Goal: Information Seeking & Learning: Find specific fact

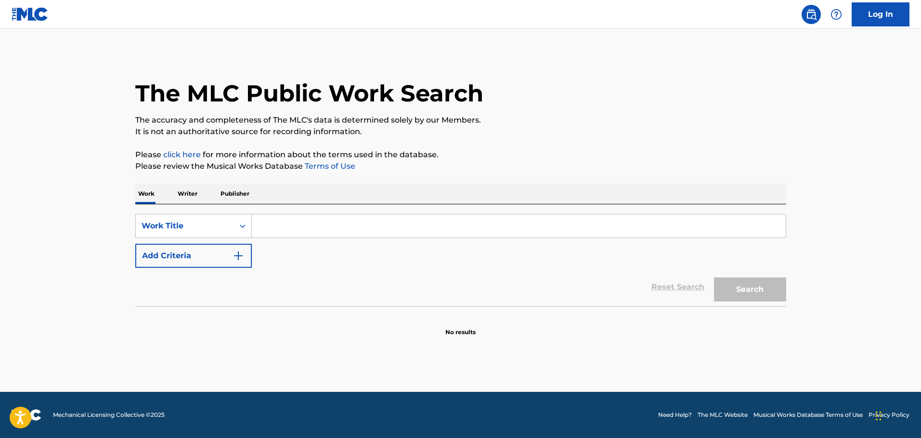
click at [220, 212] on div "SearchWithCriteriaf85f7f69-3fc1-4bc0-afb6-54ed48682d5c Work Title Add Criteria …" at bounding box center [460, 256] width 651 height 102
click at [216, 218] on div "Work Title" at bounding box center [185, 226] width 98 height 18
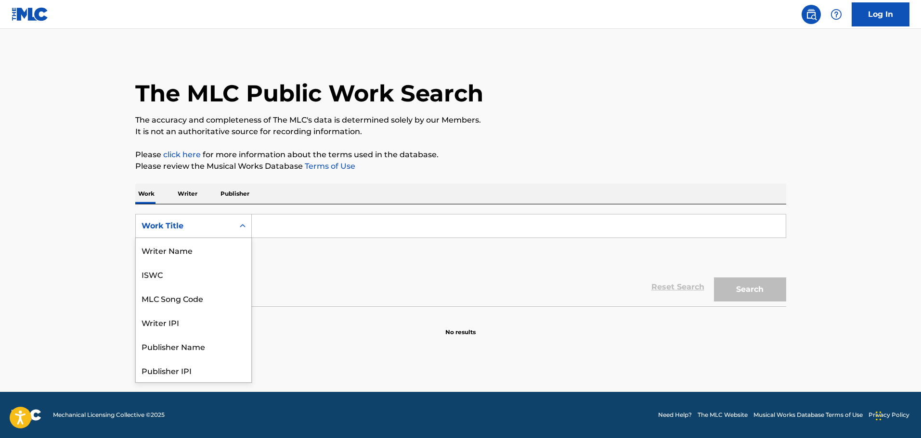
scroll to position [48, 0]
click at [189, 251] on div "MLC Song Code" at bounding box center [194, 250] width 116 height 24
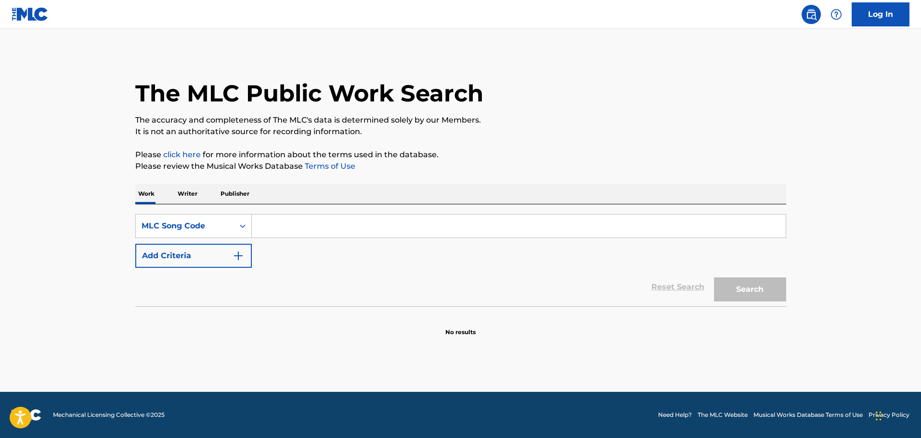
drag, startPoint x: 284, startPoint y: 221, endPoint x: 301, endPoint y: 228, distance: 18.0
click at [284, 221] on input "Search Form" at bounding box center [519, 226] width 534 height 23
paste input "DA5II2"
type input "DA5II2"
click at [731, 299] on button "Search" at bounding box center [750, 290] width 72 height 24
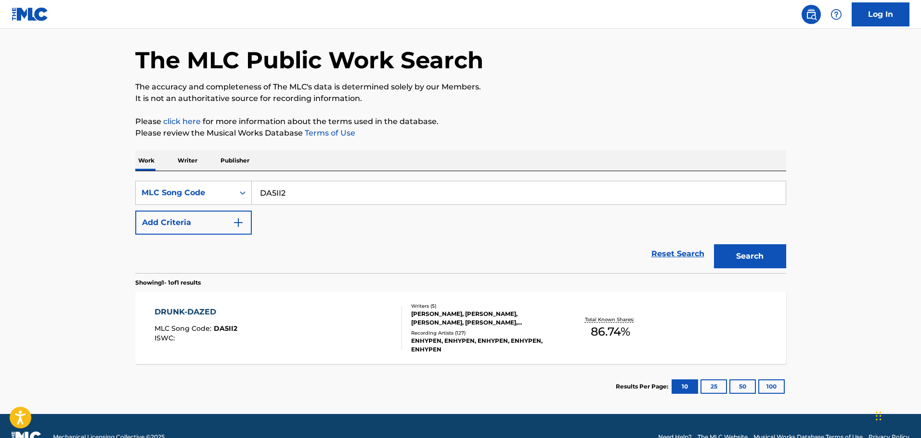
scroll to position [7, 0]
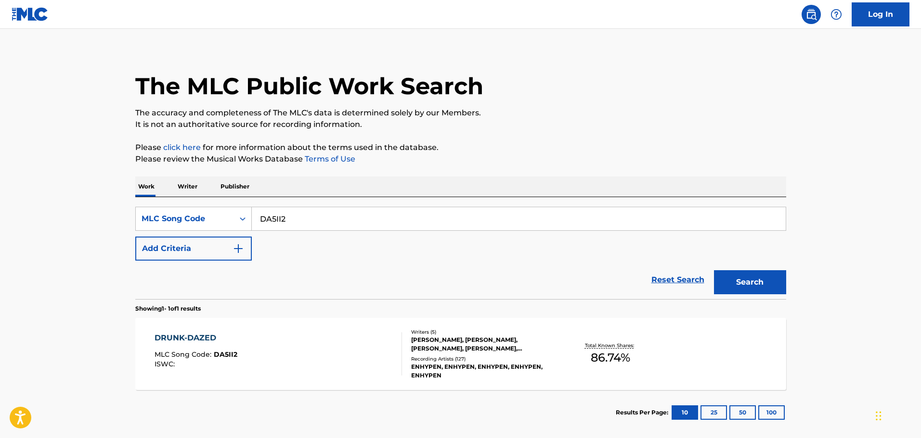
click at [363, 335] on div "DRUNK-DAZED MLC Song Code : DA5II2 ISWC :" at bounding box center [277, 354] width 247 height 43
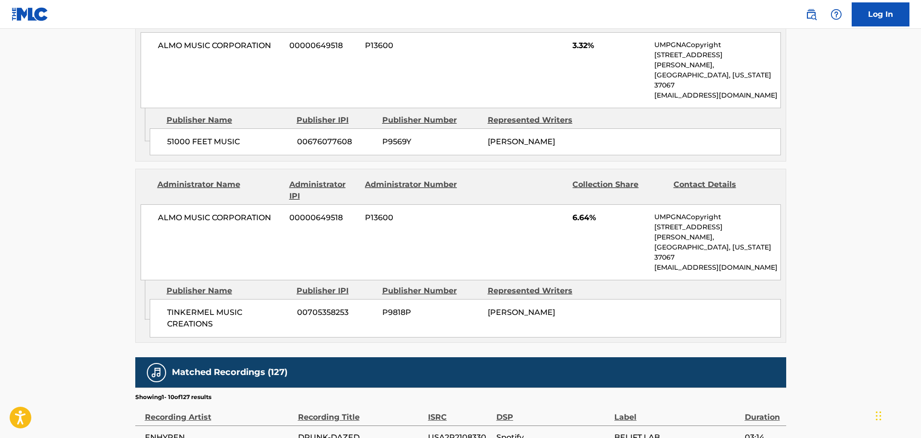
scroll to position [908, 0]
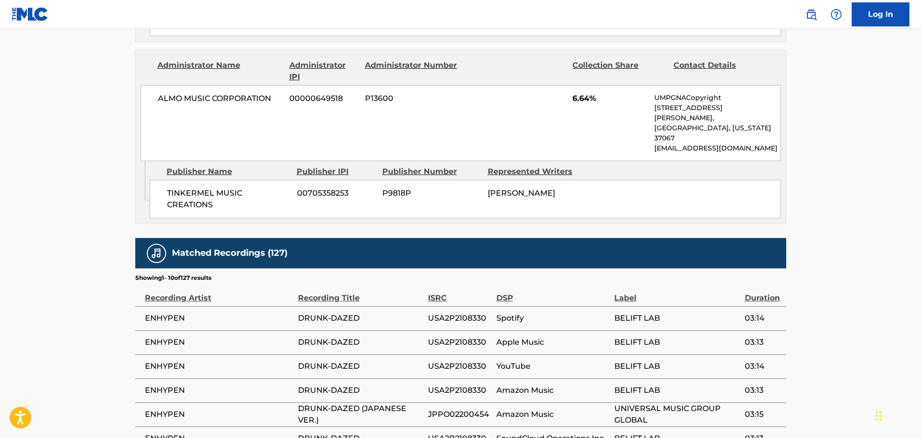
click at [450, 313] on span "USA2P2108330" at bounding box center [460, 319] width 64 height 12
copy span "USA2P2108330"
click at [456, 361] on span "USA2P2108330" at bounding box center [460, 367] width 64 height 12
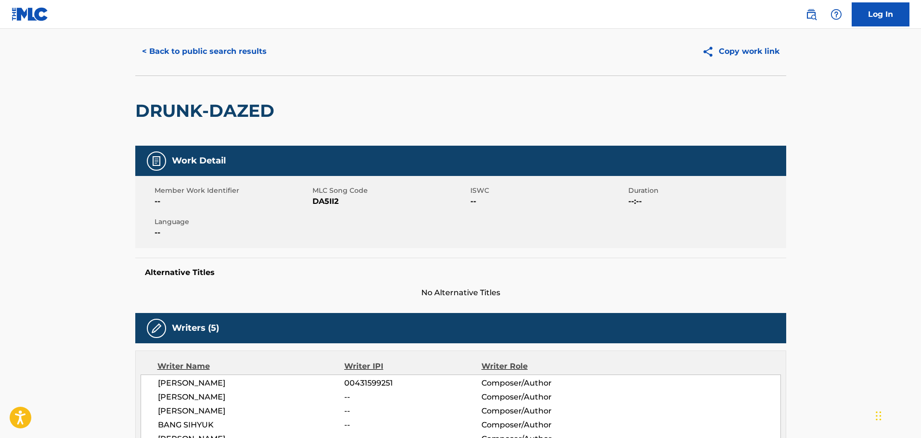
scroll to position [0, 0]
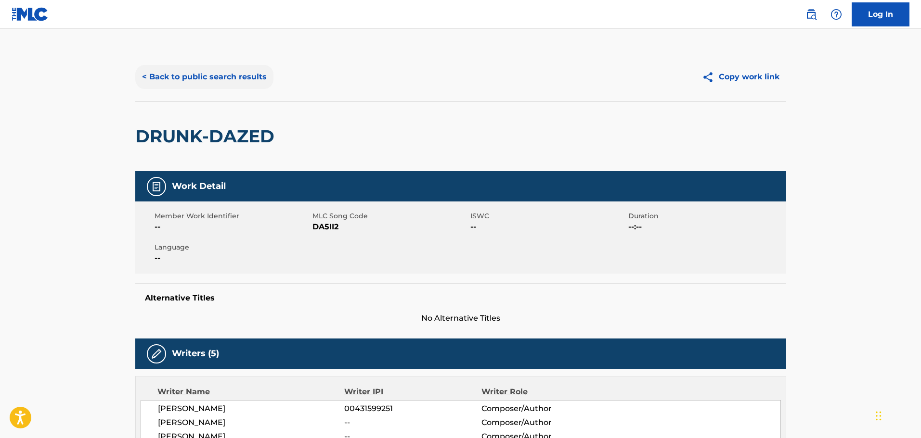
click at [240, 76] on button "< Back to public search results" at bounding box center [204, 77] width 138 height 24
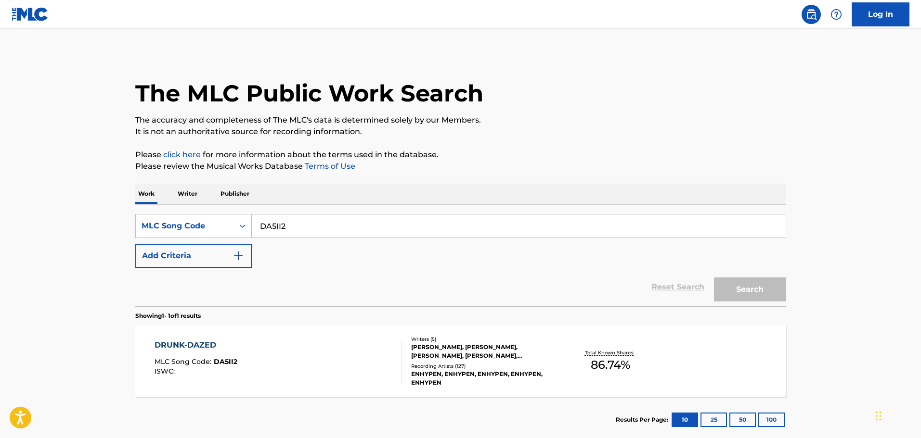
scroll to position [7, 0]
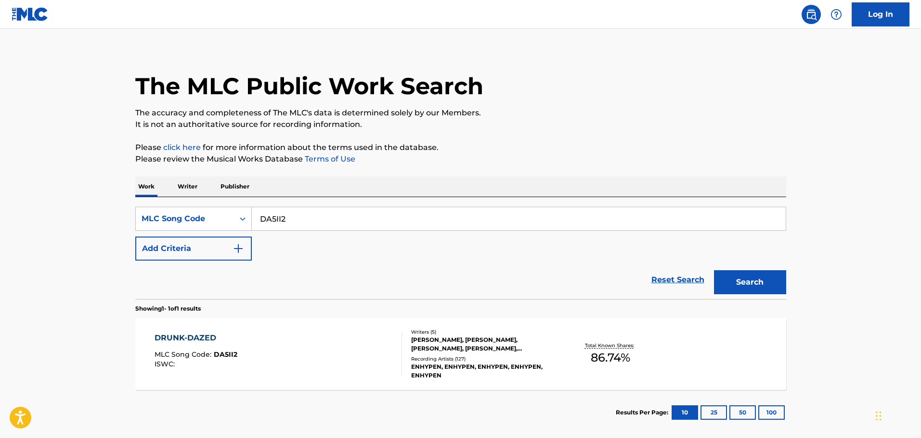
click at [289, 216] on input "DA5II2" at bounding box center [519, 218] width 534 height 23
drag, startPoint x: 296, startPoint y: 217, endPoint x: 175, endPoint y: 200, distance: 121.5
click at [177, 201] on div "SearchWithCriteriaf476d462-64c5-49f1-8091-1bd79e528585 MLC Song Code DA5II2 Add…" at bounding box center [460, 248] width 651 height 102
paste input "BB7OS5"
type input "BB7OS5"
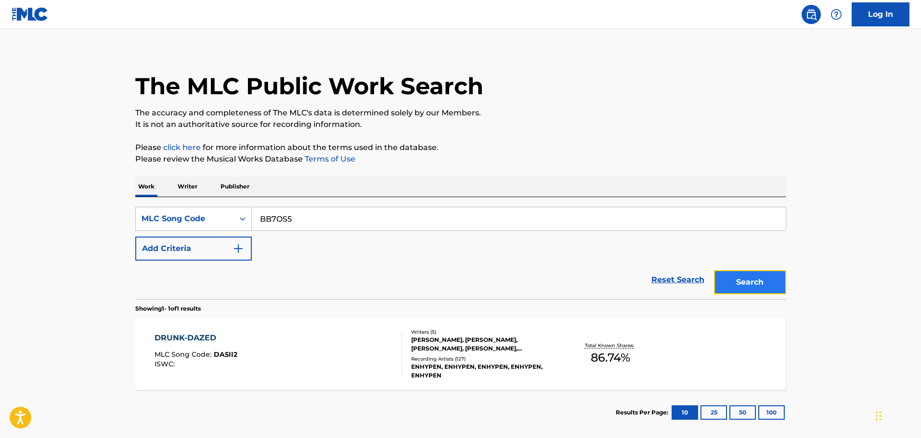
click at [768, 287] on button "Search" at bounding box center [750, 282] width 72 height 24
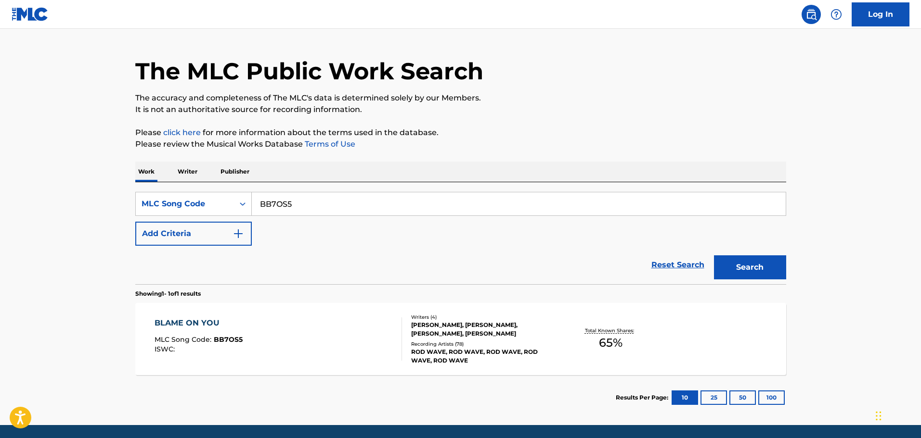
scroll to position [55, 0]
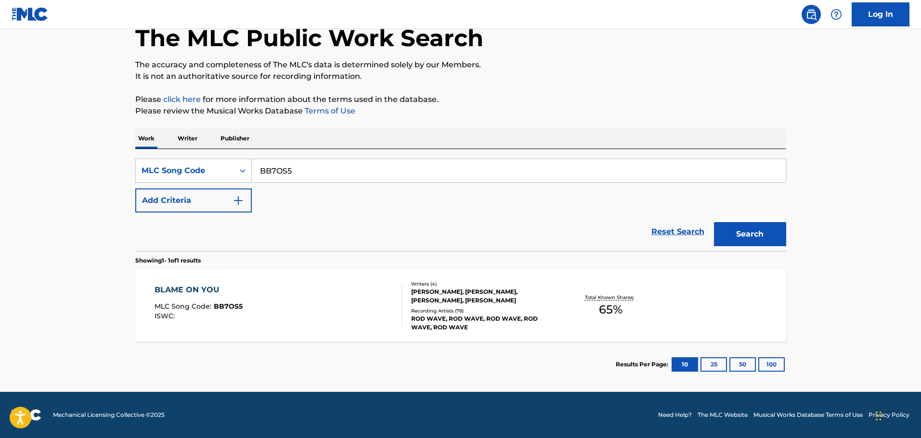
click at [329, 291] on div "BLAME ON YOU MLC Song Code : BB7OS5 ISWC :" at bounding box center [277, 305] width 247 height 43
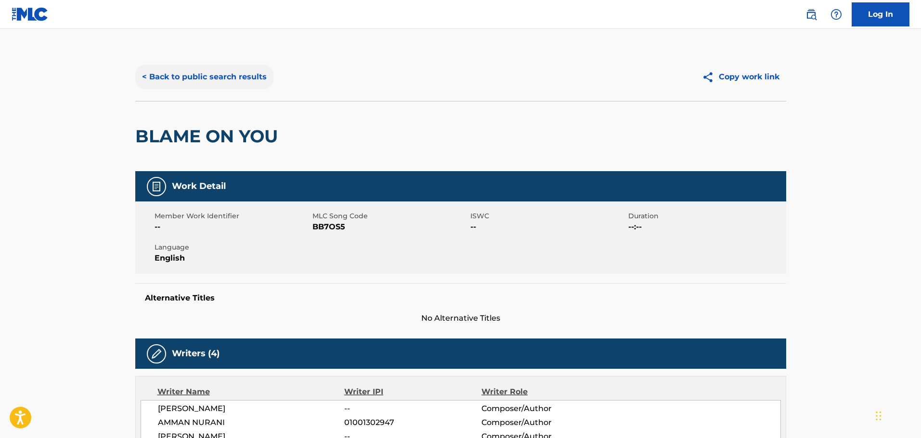
click at [225, 82] on button "< Back to public search results" at bounding box center [204, 77] width 138 height 24
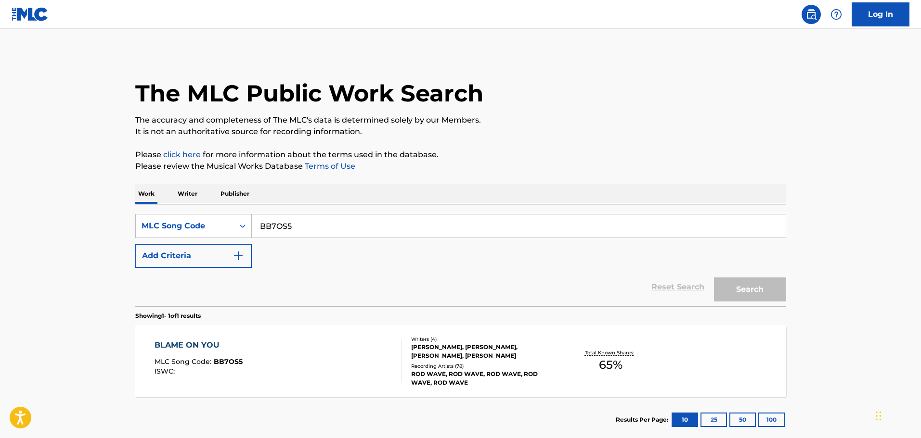
scroll to position [30, 0]
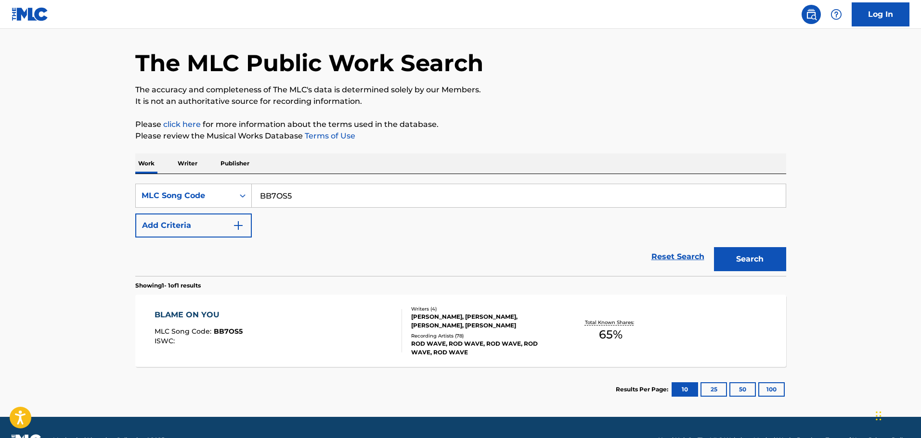
drag, startPoint x: 333, startPoint y: 193, endPoint x: 238, endPoint y: 180, distance: 95.7
click at [205, 170] on div "Work Writer Publisher SearchWithCriteriaf476d462-64c5-49f1-8091-1bd79e528585 ML…" at bounding box center [460, 283] width 651 height 259
paste input "DA5II2"
type input "DA5II2"
click at [760, 252] on button "Search" at bounding box center [750, 259] width 72 height 24
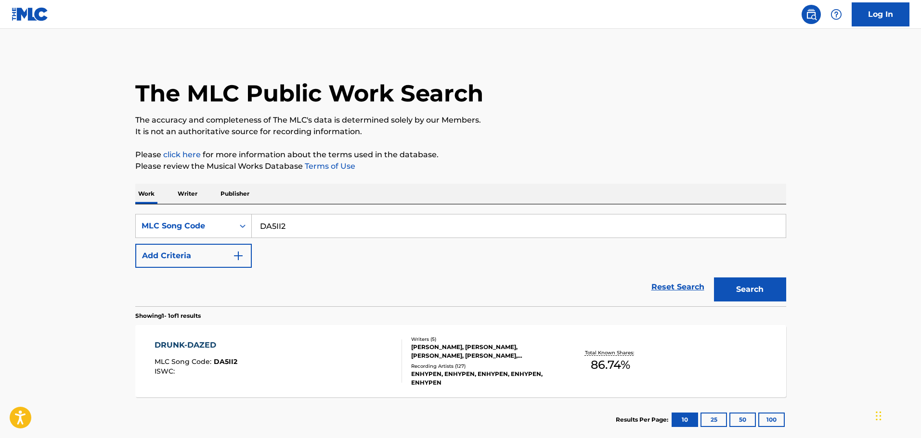
scroll to position [55, 0]
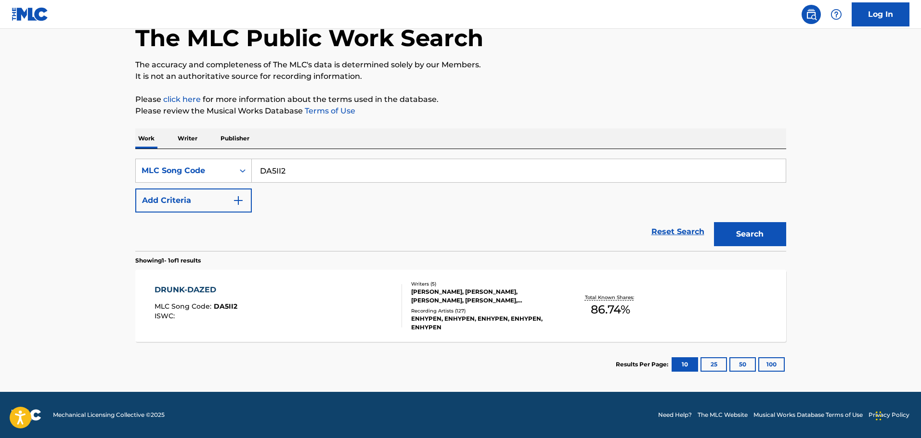
click at [330, 303] on div "DRUNK-DAZED MLC Song Code : DA5II2 ISWC :" at bounding box center [277, 305] width 247 height 43
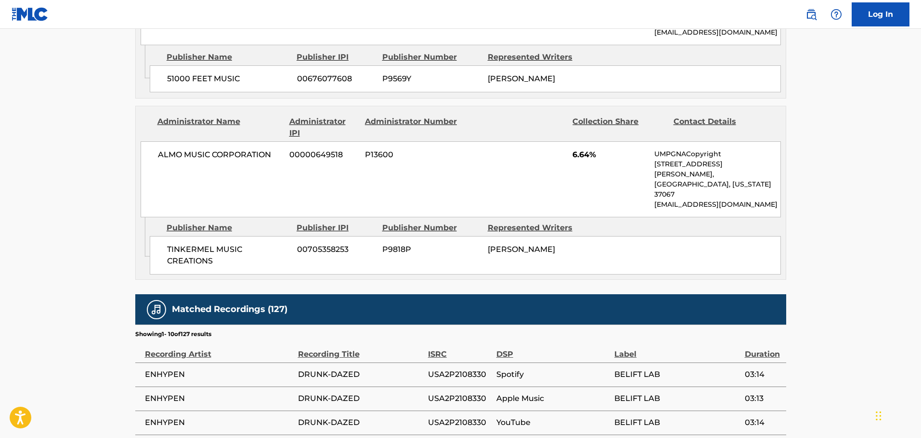
scroll to position [866, 0]
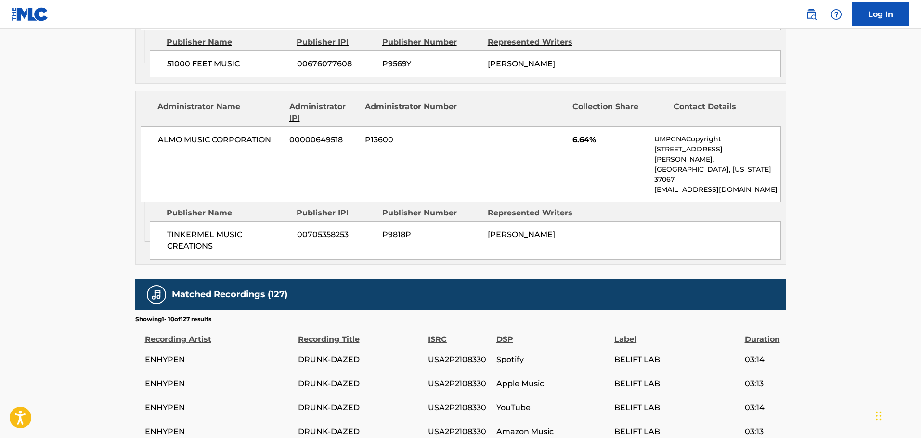
click at [442, 354] on span "USA2P2108330" at bounding box center [460, 360] width 64 height 12
copy span "USA2P2108330"
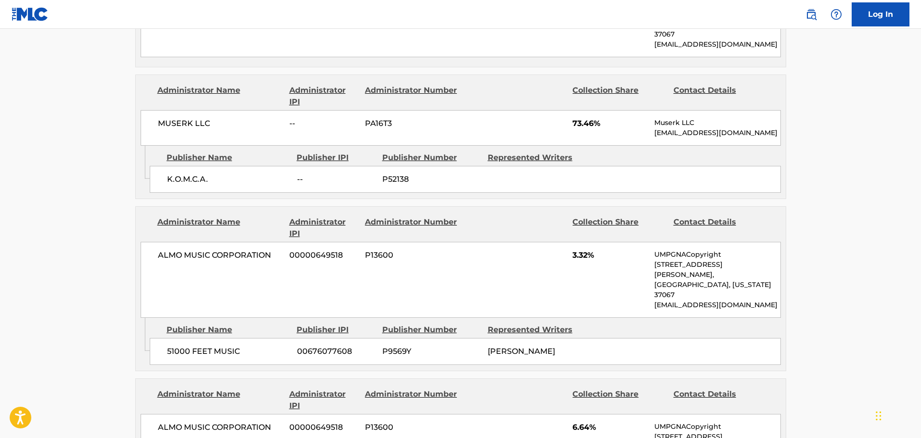
scroll to position [578, 0]
drag, startPoint x: 228, startPoint y: 157, endPoint x: 166, endPoint y: 158, distance: 62.1
click at [166, 167] on div "K.O.M.C.A. -- P52138" at bounding box center [465, 180] width 631 height 27
click at [450, 175] on span "P52138" at bounding box center [431, 181] width 98 height 12
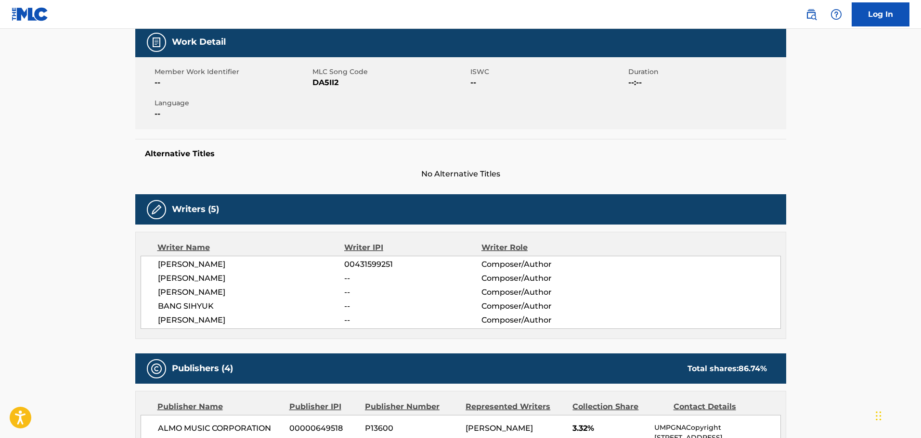
scroll to position [0, 0]
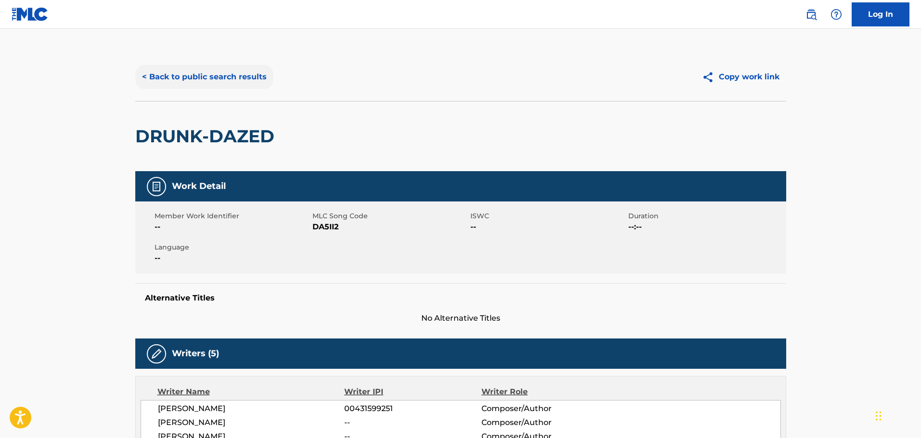
click at [237, 74] on button "< Back to public search results" at bounding box center [204, 77] width 138 height 24
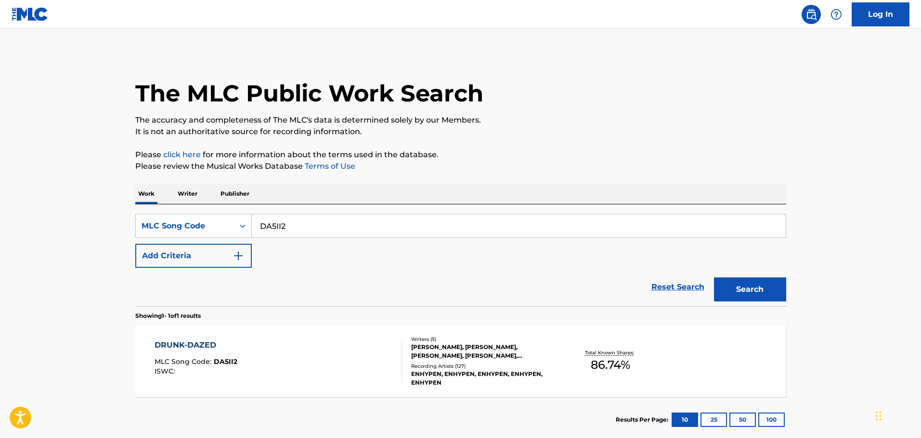
scroll to position [30, 0]
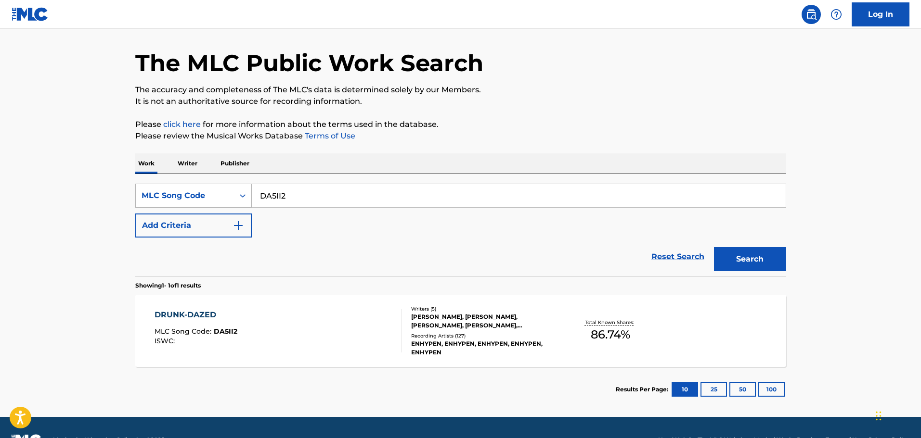
drag, startPoint x: 316, startPoint y: 194, endPoint x: 209, endPoint y: 187, distance: 107.1
click at [210, 187] on div "SearchWithCriteriaf476d462-64c5-49f1-8091-1bd79e528585 MLC Song Code DA5II2" at bounding box center [460, 196] width 651 height 24
paste input "A90198"
type input "A90198"
click at [776, 250] on button "Search" at bounding box center [750, 259] width 72 height 24
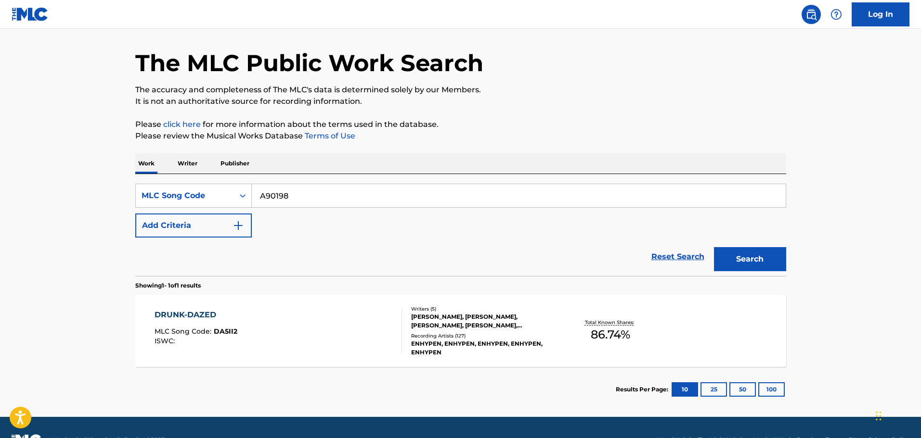
scroll to position [0, 0]
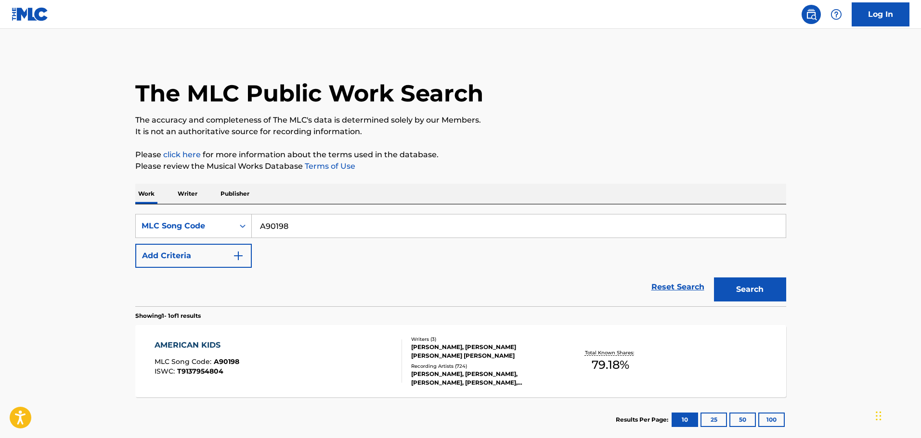
click at [345, 277] on div "Reset Search Search" at bounding box center [460, 287] width 651 height 39
click at [344, 346] on div "AMERICAN KIDS MLC Song Code : A90198 ISWC : T9137954804" at bounding box center [277, 361] width 247 height 43
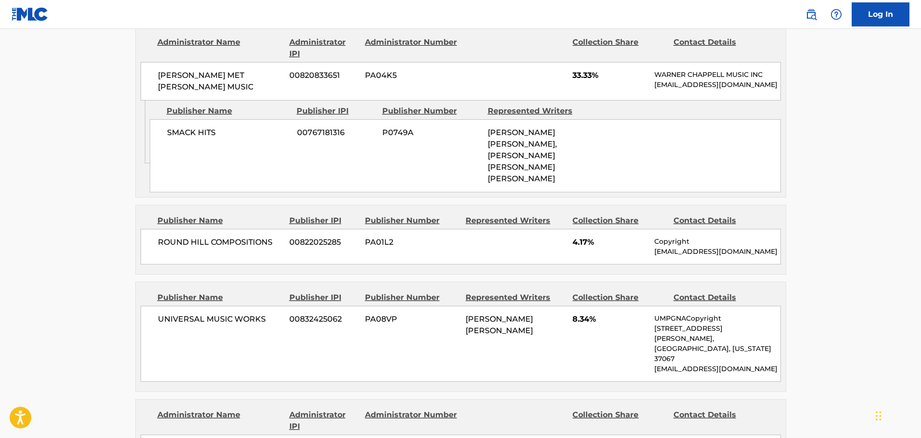
scroll to position [529, 0]
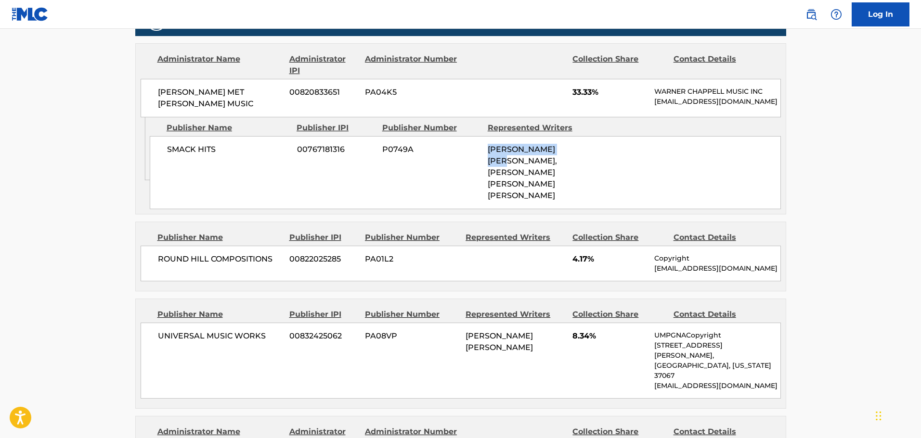
drag, startPoint x: 579, startPoint y: 154, endPoint x: 481, endPoint y: 155, distance: 98.7
click at [481, 155] on div "SMACK HITS 00767181316 P0749A [PERSON_NAME] [PERSON_NAME], [PERSON_NAME] [PERSO…" at bounding box center [465, 172] width 631 height 73
click at [231, 155] on span "SMACK HITS" at bounding box center [228, 150] width 123 height 12
click at [228, 155] on span "SMACK HITS" at bounding box center [228, 150] width 123 height 12
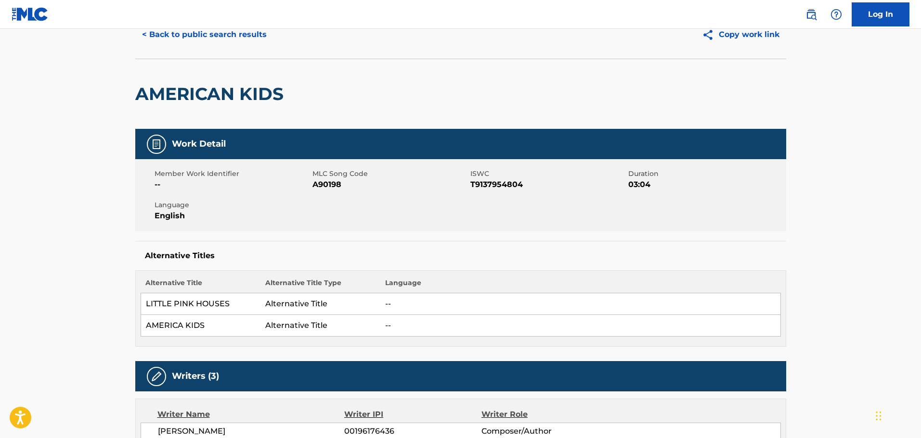
scroll to position [0, 0]
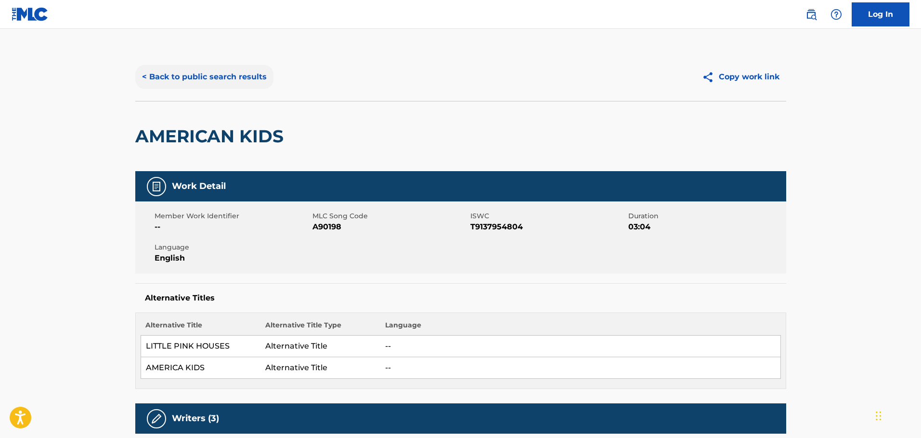
click at [199, 72] on button "< Back to public search results" at bounding box center [204, 77] width 138 height 24
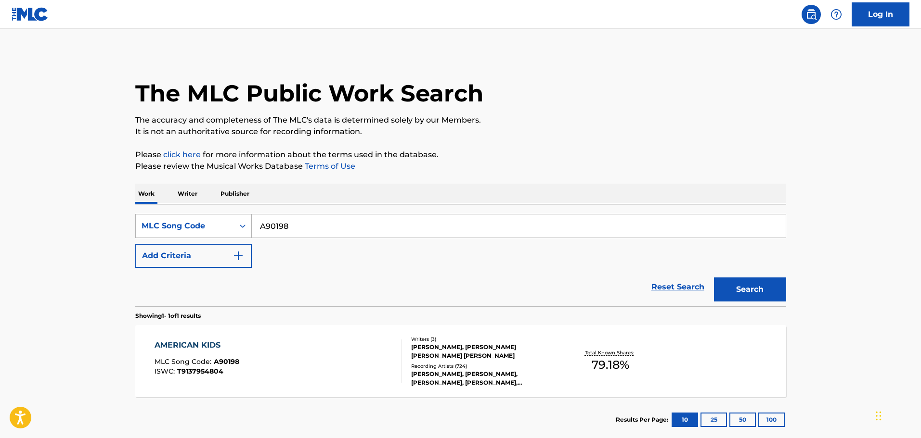
click at [207, 235] on div "MLC Song Code" at bounding box center [193, 226] width 116 height 24
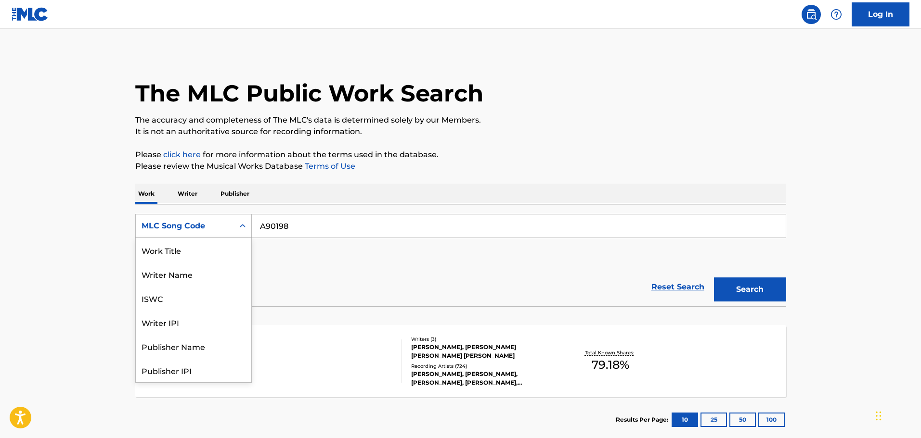
scroll to position [48, 0]
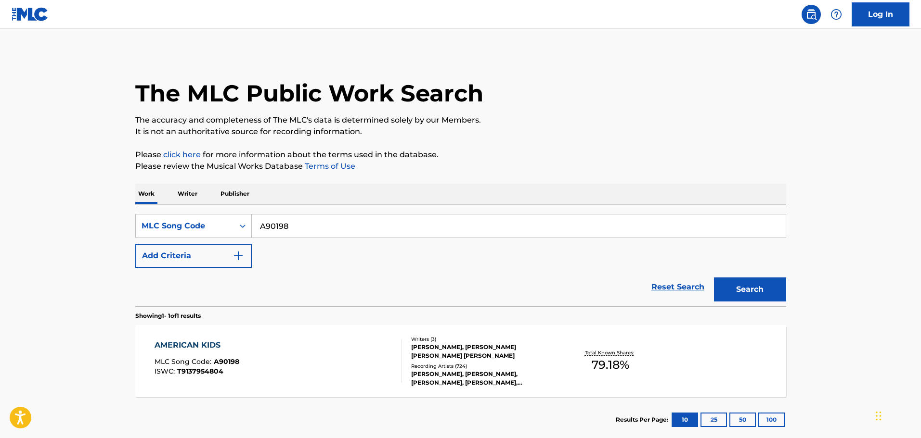
click at [357, 174] on div "The MLC Public Work Search The accuracy and completeness of The MLC's data is d…" at bounding box center [461, 248] width 674 height 390
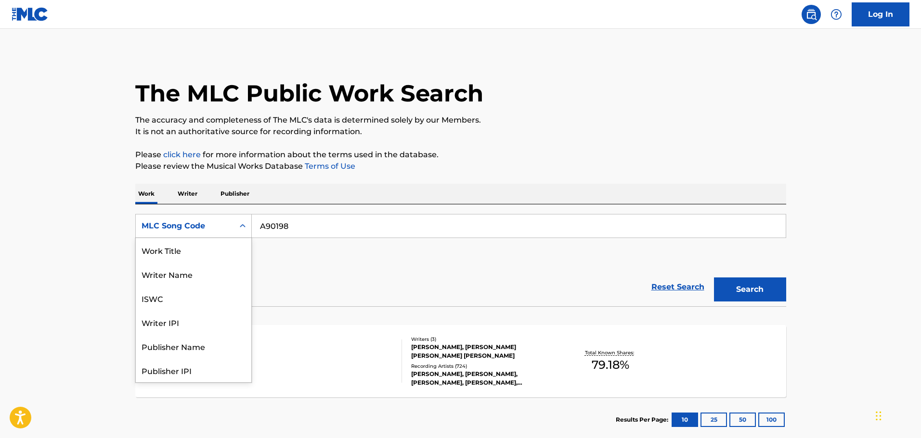
click at [227, 227] on div "MLC Song Code" at bounding box center [185, 226] width 87 height 12
click at [177, 249] on div "Work Title" at bounding box center [194, 250] width 116 height 24
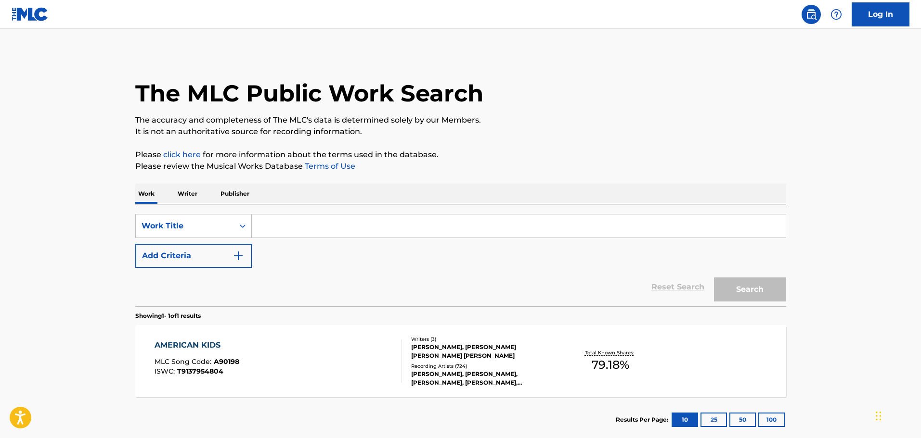
click at [318, 230] on input "Search Form" at bounding box center [519, 226] width 534 height 23
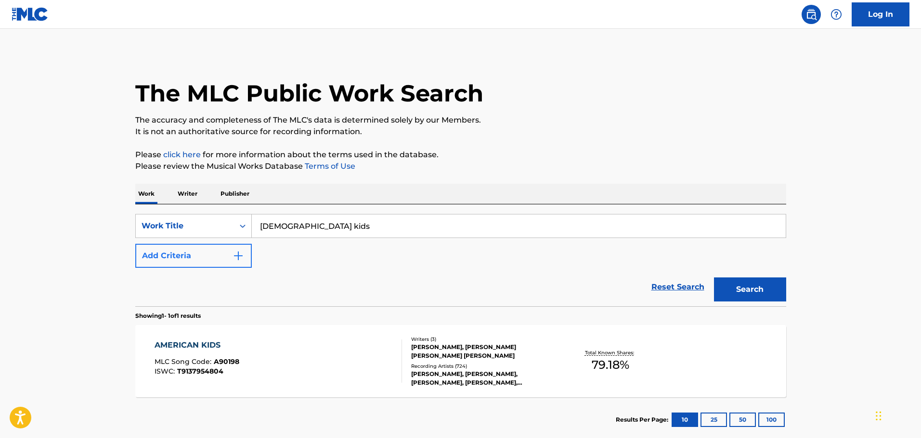
type input "[DEMOGRAPHIC_DATA] kids"
click at [244, 250] on button "Add Criteria" at bounding box center [193, 256] width 116 height 24
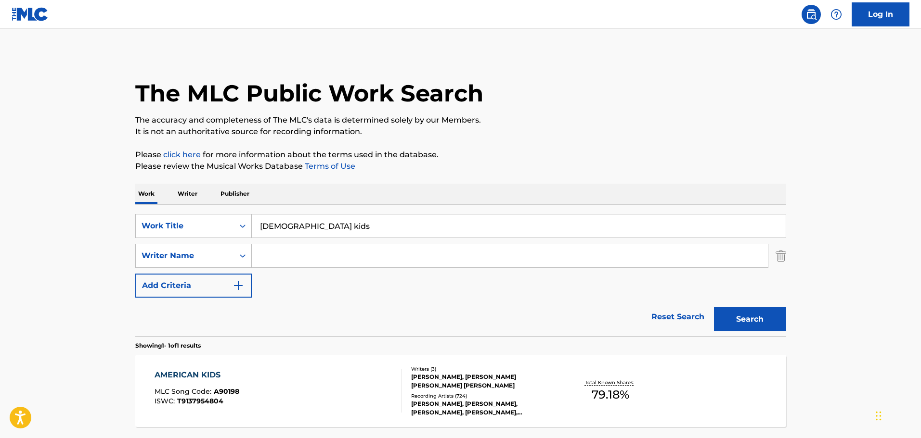
click at [280, 249] on input "Search Form" at bounding box center [510, 255] width 516 height 23
type input "[PERSON_NAME]"
click at [714, 308] on button "Search" at bounding box center [750, 320] width 72 height 24
click at [208, 231] on div "Work Title" at bounding box center [185, 226] width 87 height 12
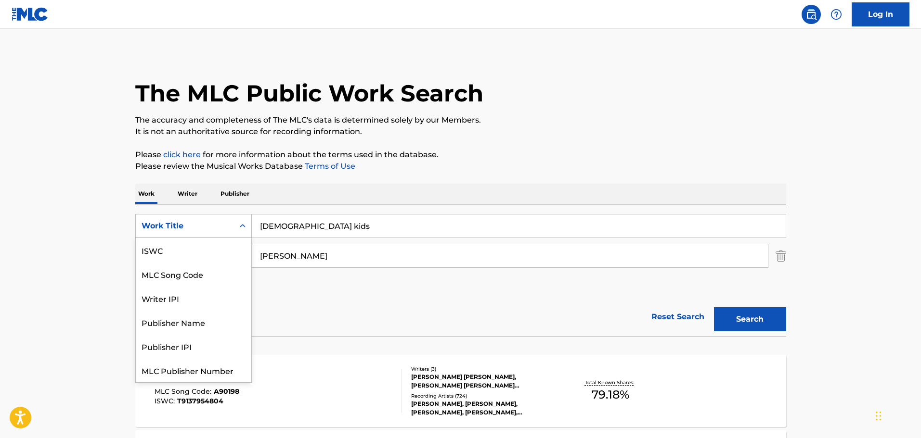
scroll to position [24, 0]
click at [185, 253] on div "MLC Song Code" at bounding box center [194, 250] width 116 height 24
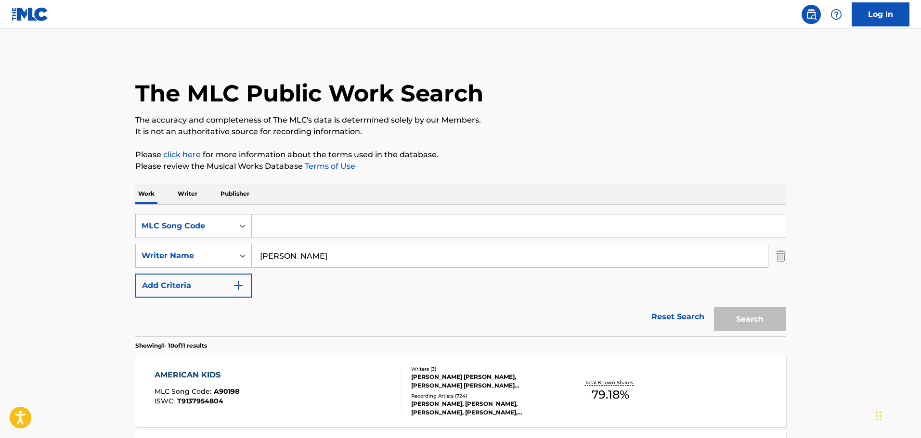
click at [306, 226] on input "Search Form" at bounding box center [519, 226] width 534 height 23
click at [223, 223] on div "MLC Song Code" at bounding box center [185, 226] width 87 height 12
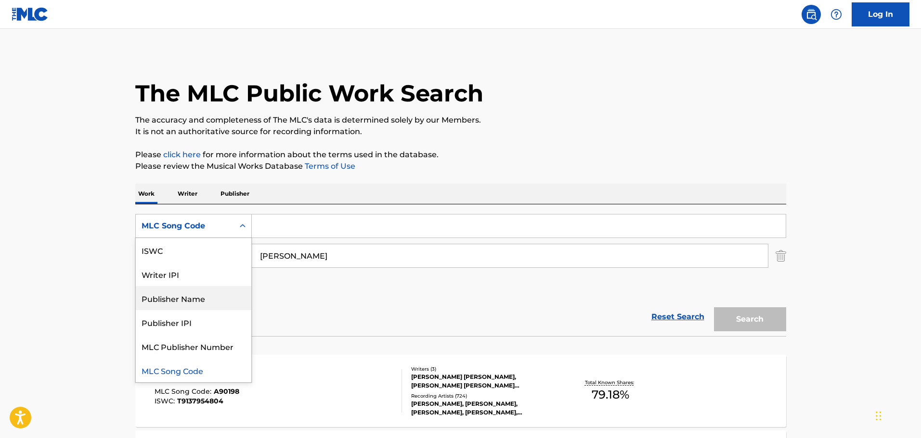
scroll to position [0, 0]
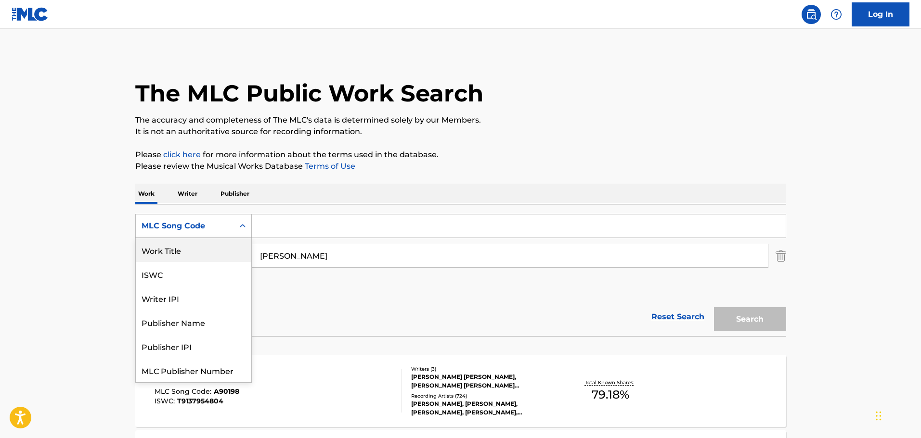
click at [177, 245] on div "Work Title" at bounding box center [194, 250] width 116 height 24
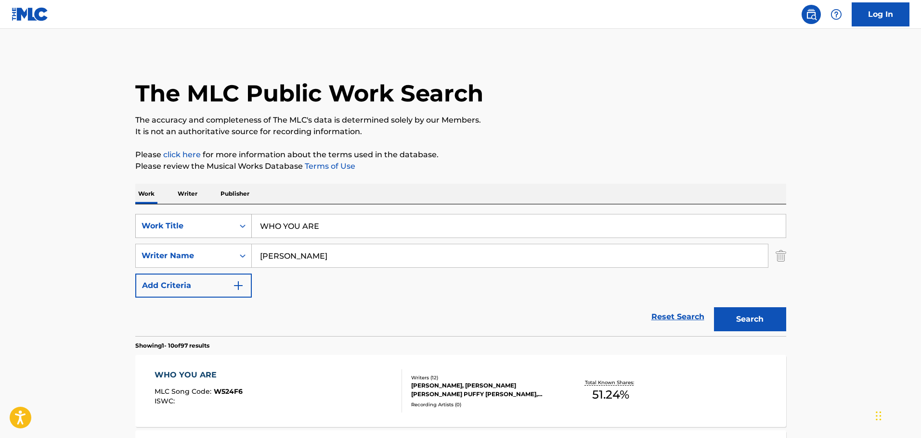
drag, startPoint x: 330, startPoint y: 231, endPoint x: 214, endPoint y: 215, distance: 116.6
click at [229, 211] on div "SearchWithCriteria0af4db75-b01b-44ed-9919-ebd7b2543def Work Title WHO YOU ARE S…" at bounding box center [460, 271] width 651 height 132
paste input "B6K9R"
type input "WB6K9R"
click at [344, 260] on input "USHER" at bounding box center [510, 255] width 516 height 23
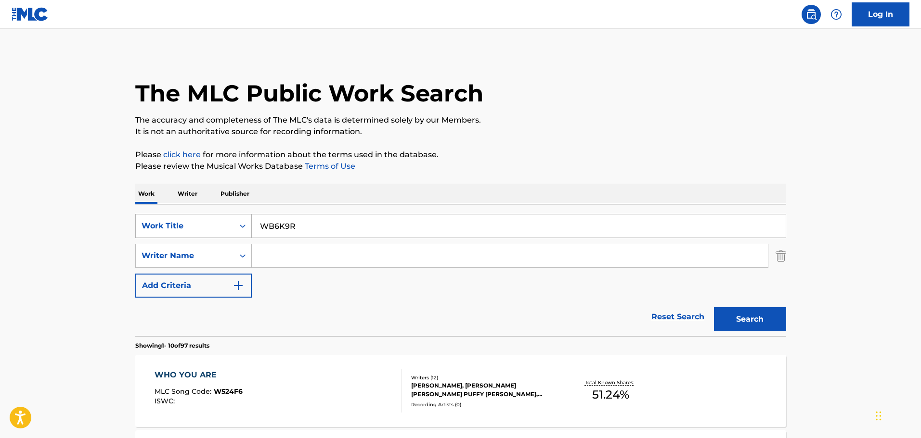
click at [234, 235] on div "Search Form" at bounding box center [242, 226] width 17 height 23
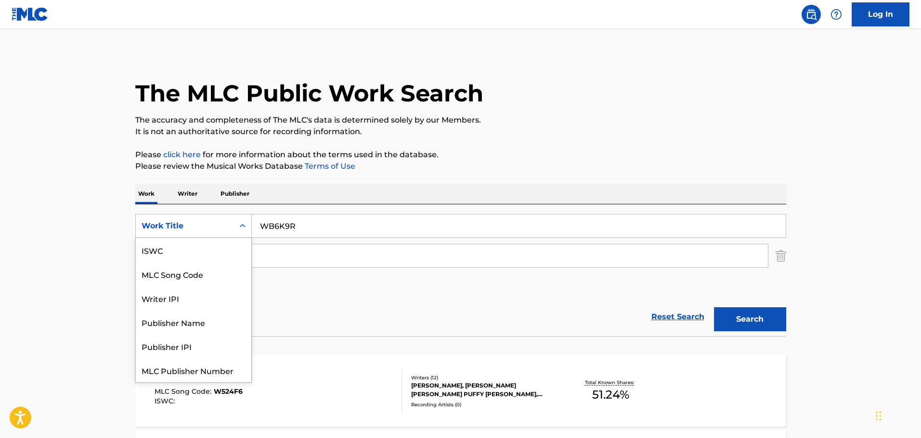
scroll to position [24, 0]
click at [183, 243] on div "MLC Song Code" at bounding box center [194, 250] width 116 height 24
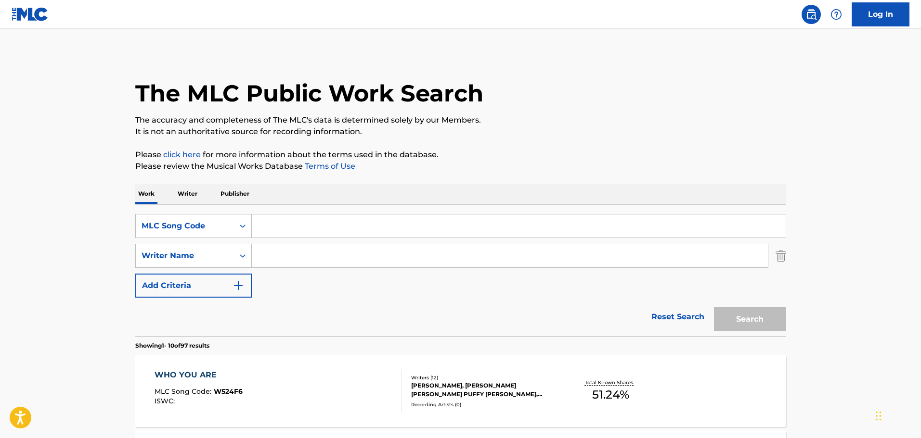
click at [351, 216] on input "Search Form" at bounding box center [519, 226] width 534 height 23
paste input "WB6K9R"
type input "WB6K9R"
click at [746, 316] on button "Search" at bounding box center [750, 320] width 72 height 24
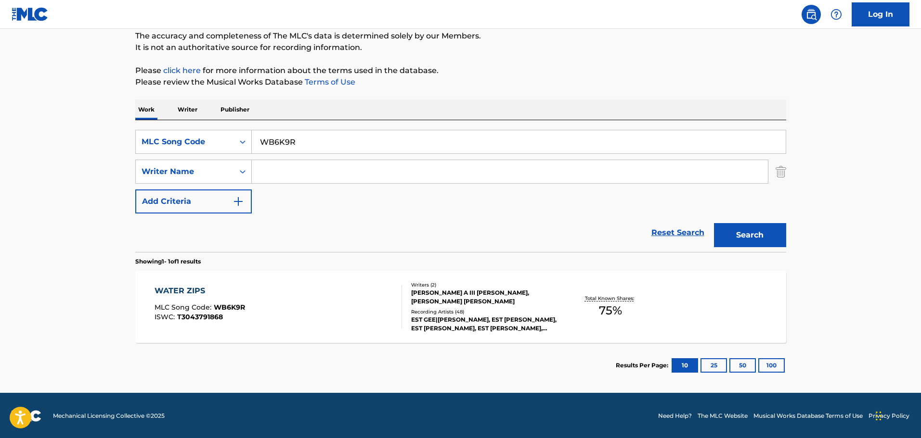
scroll to position [85, 0]
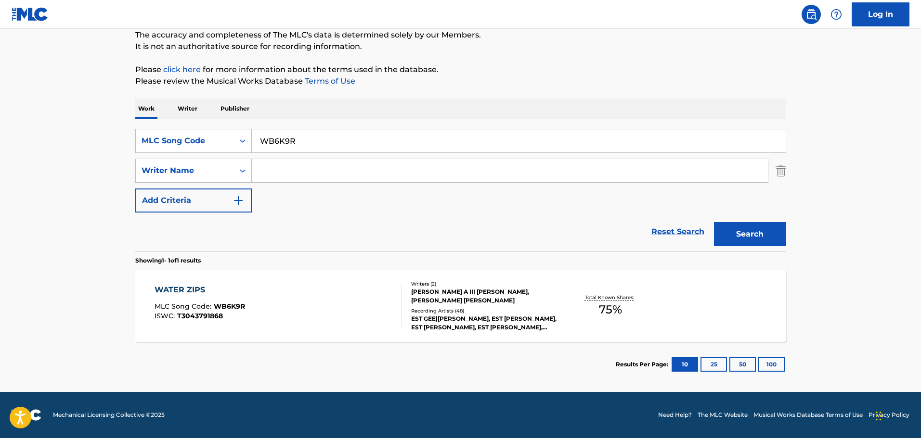
click at [353, 284] on div "WATER ZIPS MLC Song Code : WB6K9R ISWC : T3043791868" at bounding box center [277, 305] width 247 height 43
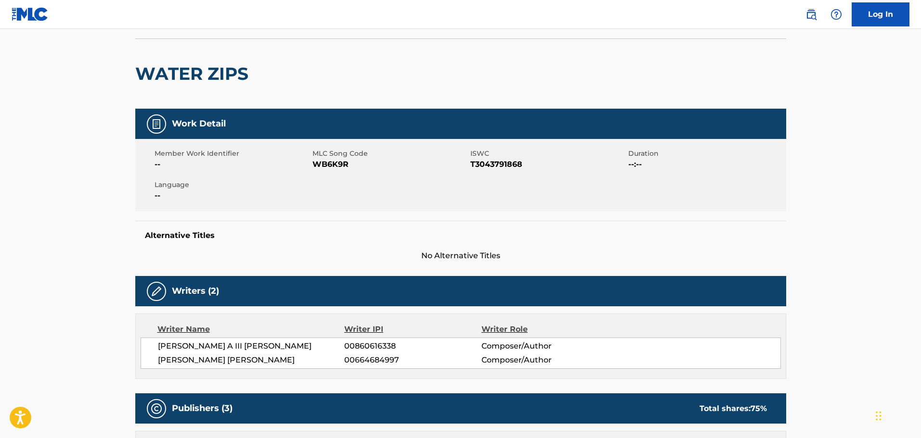
scroll to position [241, 0]
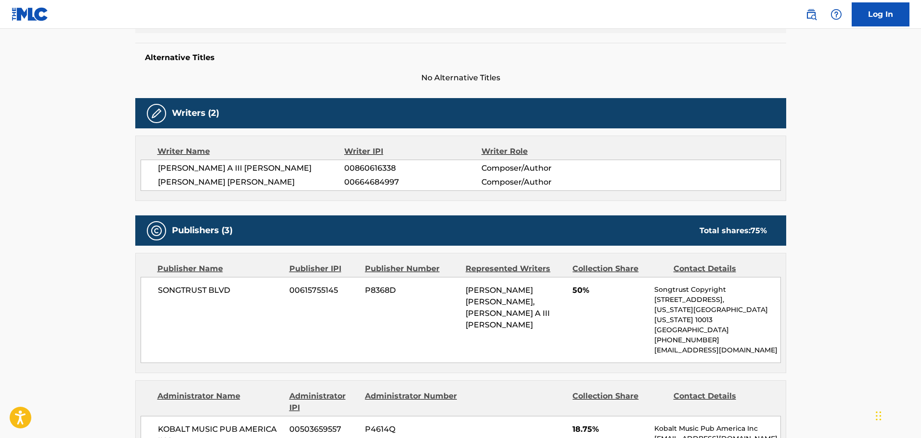
click at [361, 141] on div "Writer Name Writer IPI Writer Role GEORGE A III STONE 00860616338 Composer/Auth…" at bounding box center [460, 168] width 651 height 65
click at [312, 180] on span "JEFFREY LYNN JR JONES" at bounding box center [251, 183] width 187 height 12
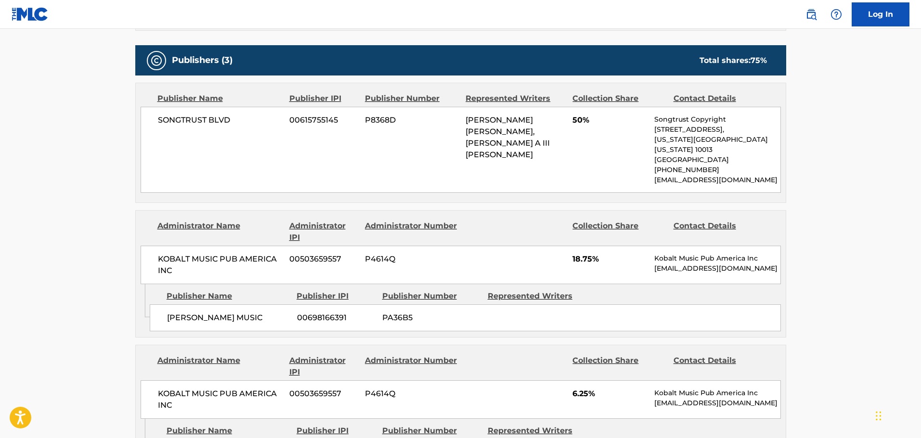
scroll to position [433, 0]
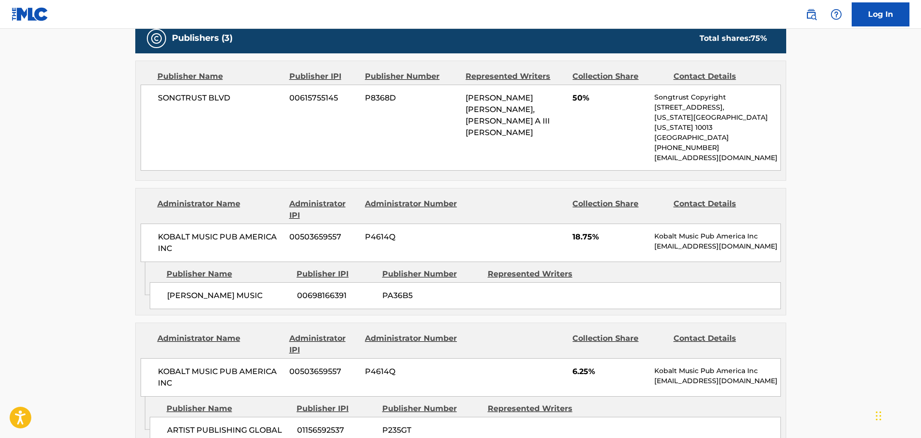
click at [285, 123] on div "SONGTRUST BLVD 00615755145 P8368D JEFFREY LYNN JR JONES, GEORGE A III STONE 50%…" at bounding box center [461, 128] width 640 height 86
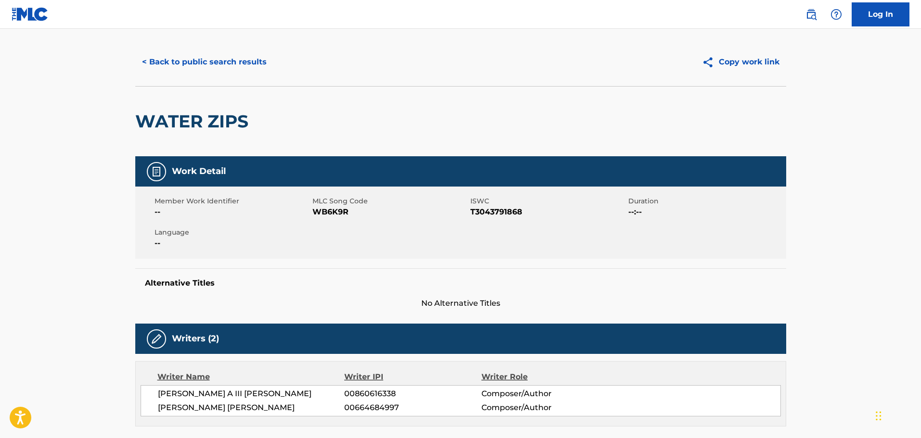
scroll to position [0, 0]
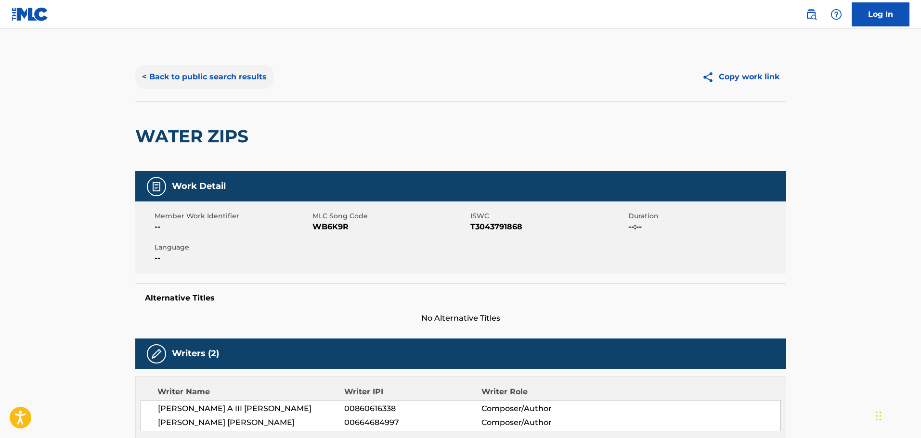
click at [162, 85] on button "< Back to public search results" at bounding box center [204, 77] width 138 height 24
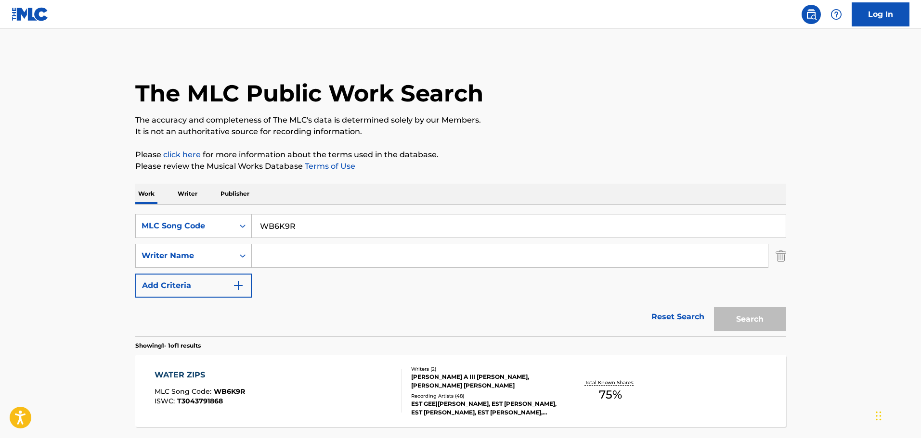
scroll to position [30, 0]
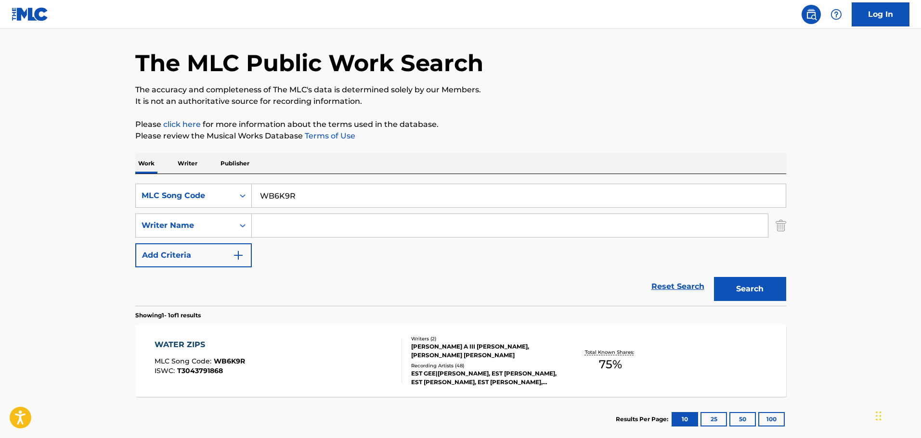
drag, startPoint x: 306, startPoint y: 192, endPoint x: 204, endPoint y: 166, distance: 105.4
click at [207, 166] on div "Work Writer Publisher SearchWithCriteriaef21d8ec-0fa3-48be-9a5f-dc51f26eff1e ML…" at bounding box center [460, 298] width 651 height 289
paste input "MC4OY5"
type input "MC4OY5"
click at [768, 275] on div "Search" at bounding box center [747, 287] width 77 height 39
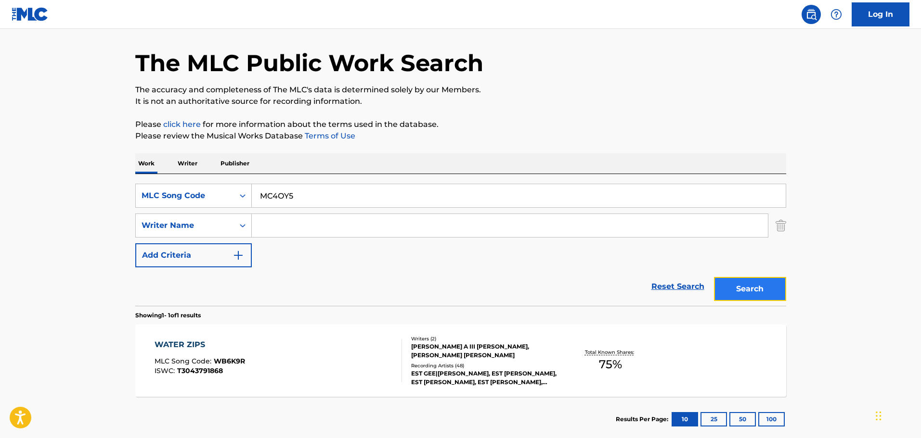
click at [765, 283] on button "Search" at bounding box center [750, 289] width 72 height 24
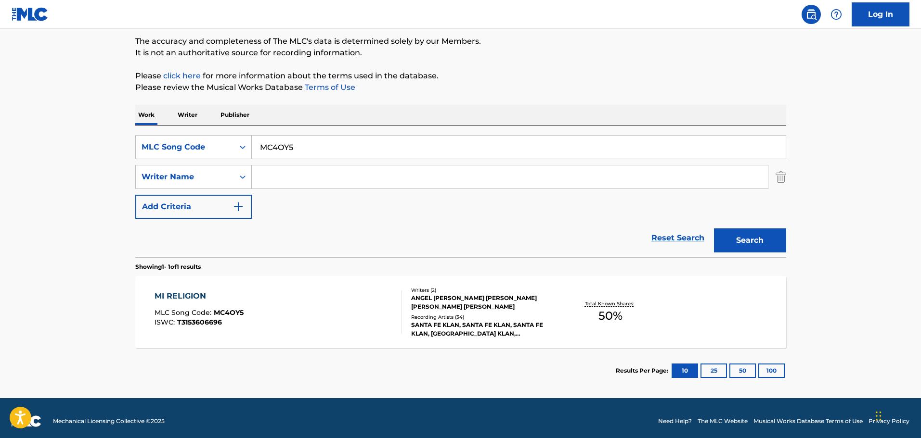
scroll to position [85, 0]
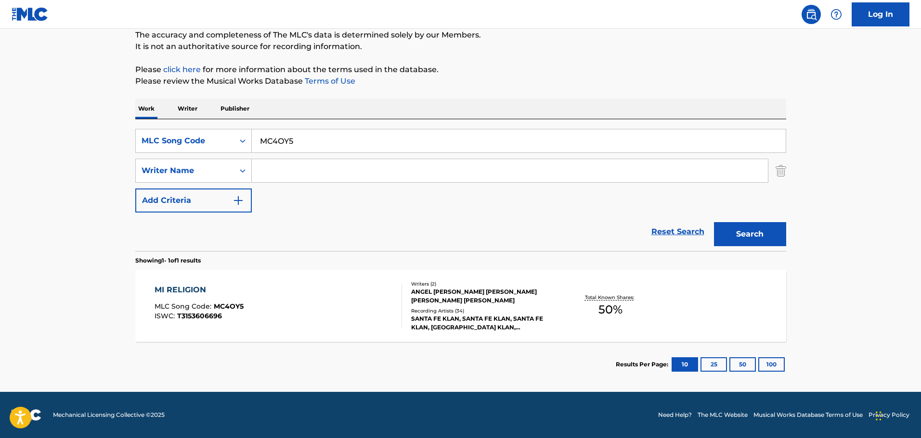
click at [355, 292] on div "MI RELIGION MLC Song Code : MC4OY5 ISWC : T3153606696" at bounding box center [277, 305] width 247 height 43
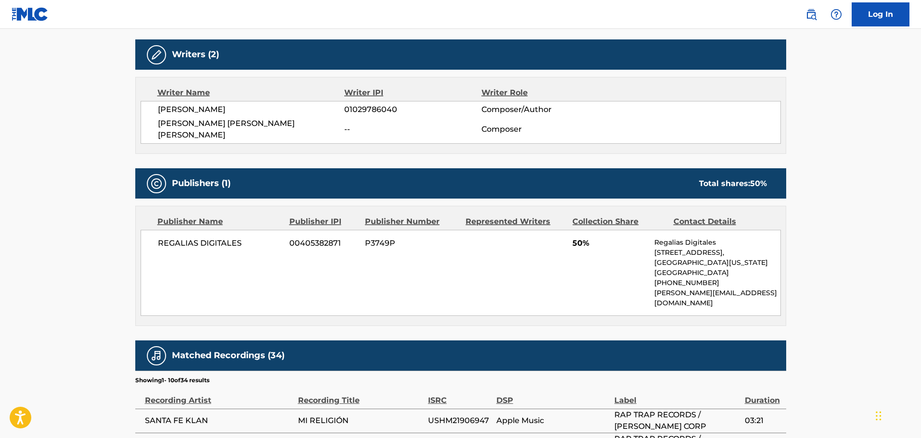
scroll to position [337, 0]
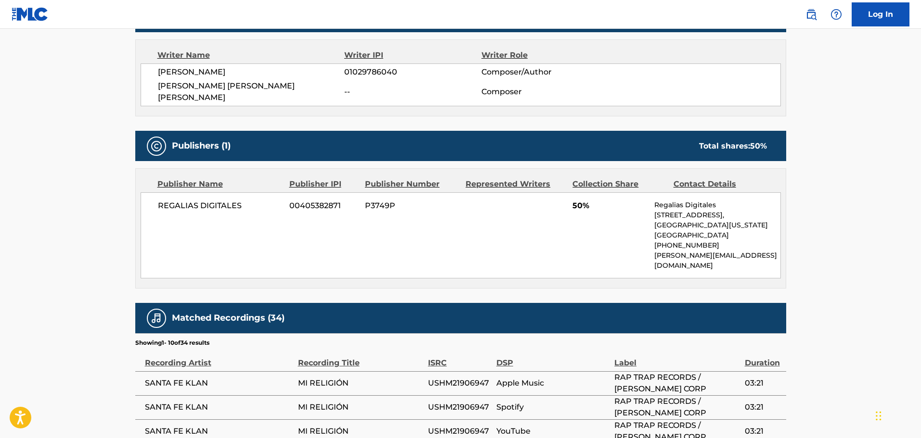
click at [448, 179] on div "Publisher Number" at bounding box center [411, 185] width 93 height 12
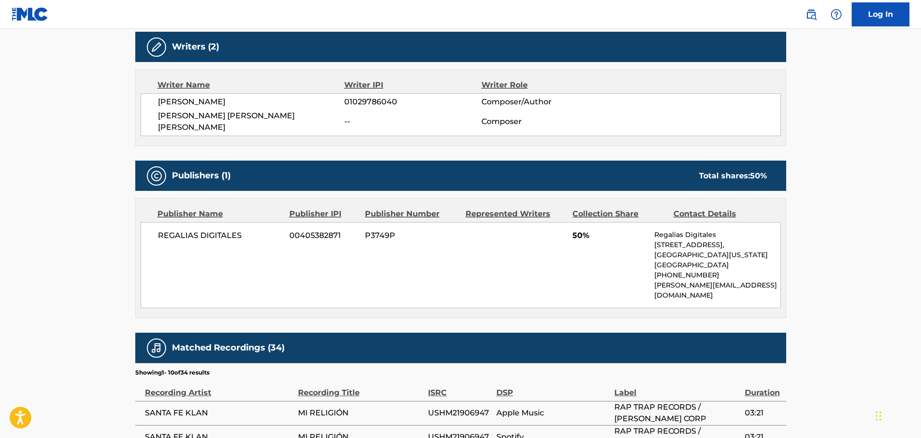
scroll to position [241, 0]
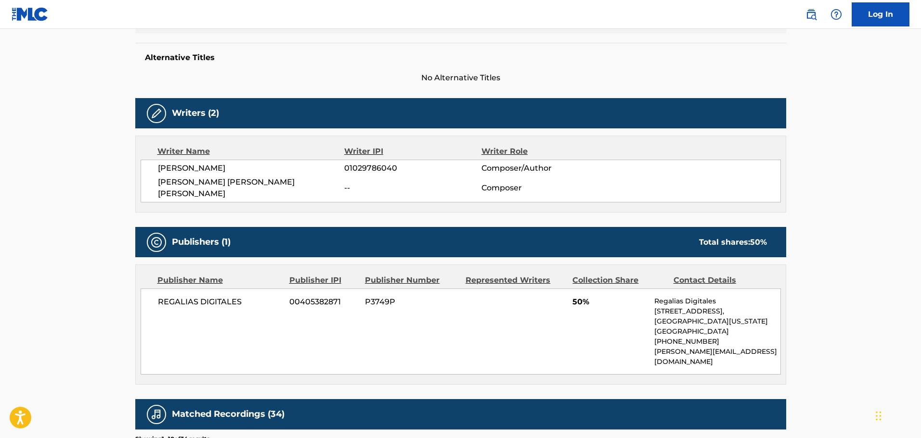
click at [187, 69] on div "Alternative Titles No Alternative Titles" at bounding box center [460, 63] width 651 height 41
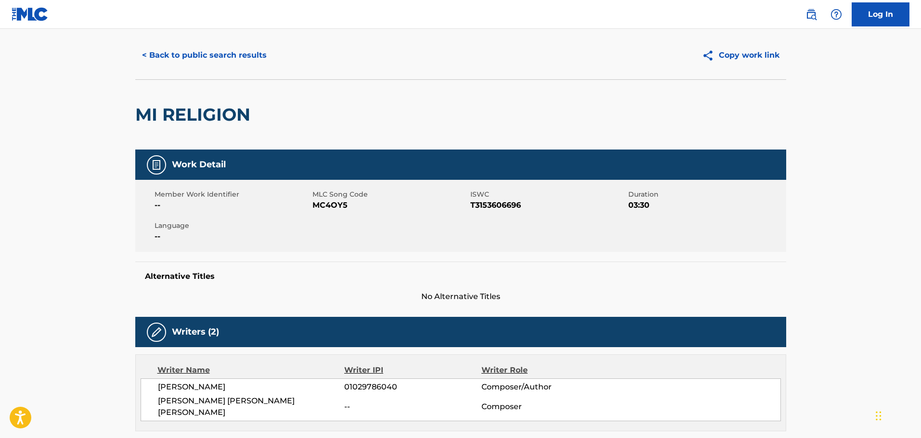
scroll to position [0, 0]
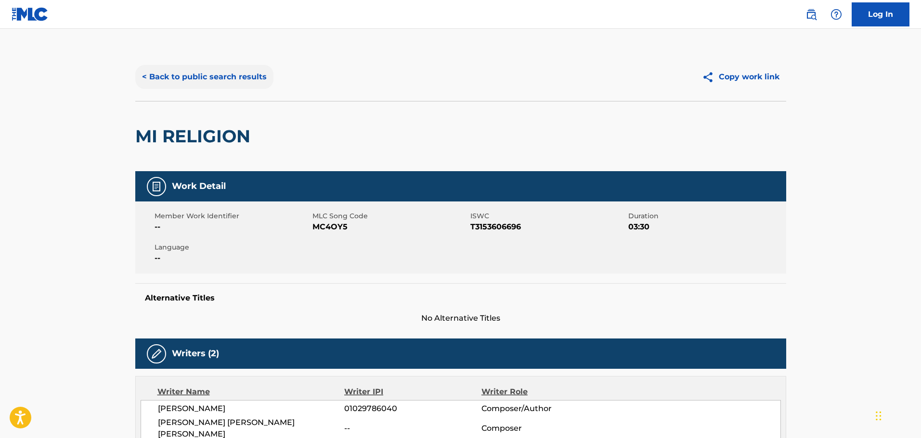
click at [171, 71] on button "< Back to public search results" at bounding box center [204, 77] width 138 height 24
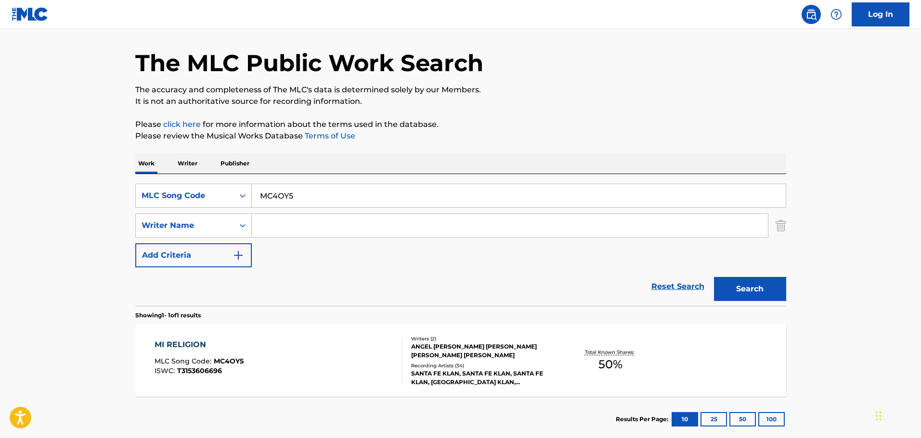
drag, startPoint x: 301, startPoint y: 215, endPoint x: 317, endPoint y: 205, distance: 18.6
click at [301, 215] on input "Search Form" at bounding box center [510, 225] width 516 height 23
drag, startPoint x: 329, startPoint y: 197, endPoint x: 95, endPoint y: 176, distance: 235.3
click at [95, 177] on main "The MLC Public Work Search The accuracy and completeness of The MLC's data is d…" at bounding box center [460, 223] width 921 height 449
paste input "CA44D4"
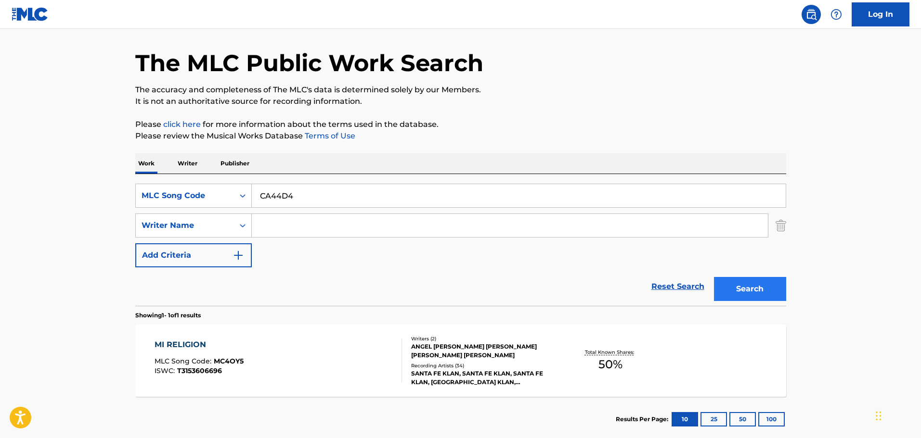
type input "CA44D4"
click at [741, 285] on button "Search" at bounding box center [750, 289] width 72 height 24
click at [301, 283] on div "Reset Search Search" at bounding box center [460, 287] width 651 height 39
click at [332, 350] on div "CONSIDER ME MLC Song Code : CA44D4 ISWC : T9326212888" at bounding box center [277, 360] width 247 height 43
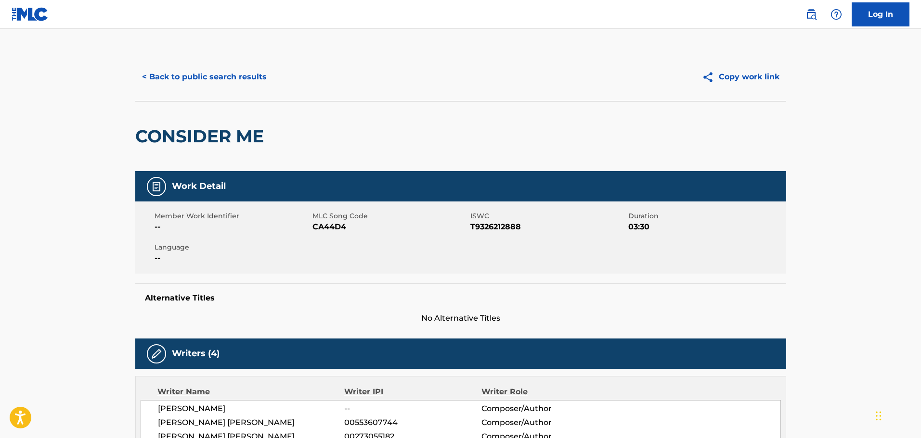
click at [329, 288] on div "Alternative Titles No Alternative Titles" at bounding box center [460, 303] width 651 height 41
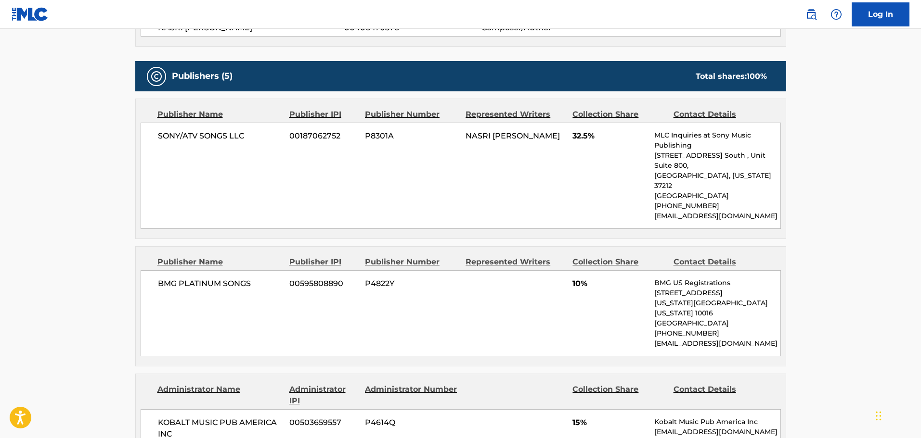
scroll to position [337, 0]
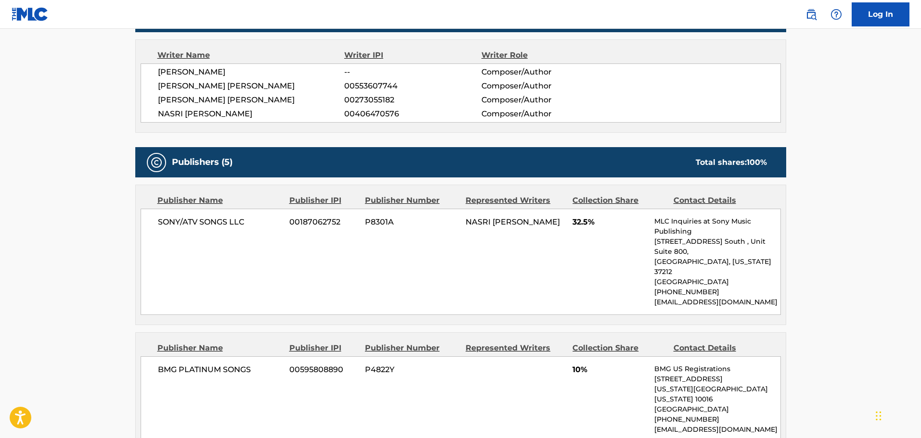
drag, startPoint x: 457, startPoint y: 166, endPoint x: 418, endPoint y: 166, distance: 38.5
click at [457, 166] on div "Publishers (5) Total shares: 100 %" at bounding box center [460, 162] width 651 height 30
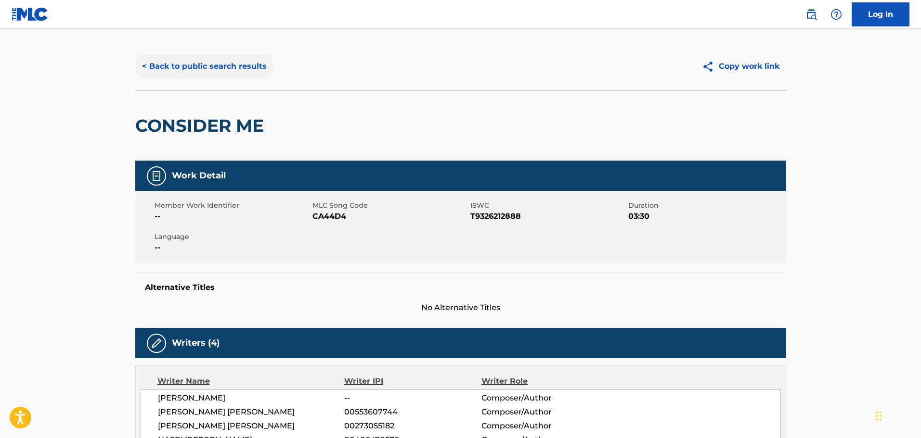
scroll to position [0, 0]
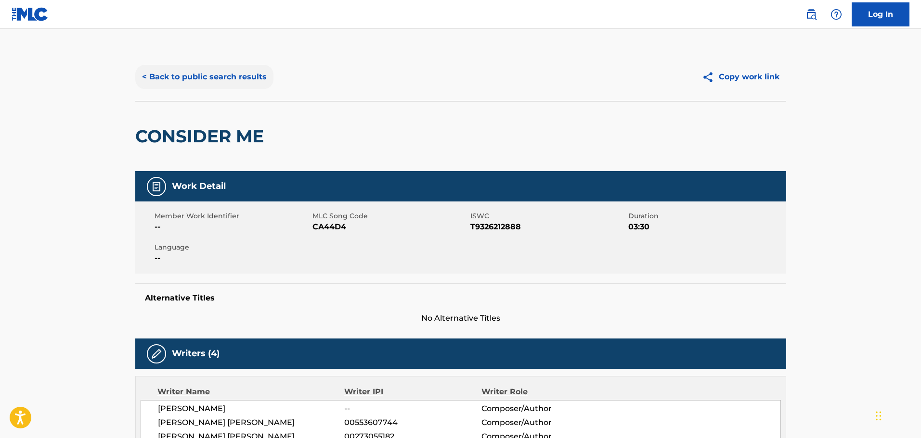
click at [202, 69] on button "< Back to public search results" at bounding box center [204, 77] width 138 height 24
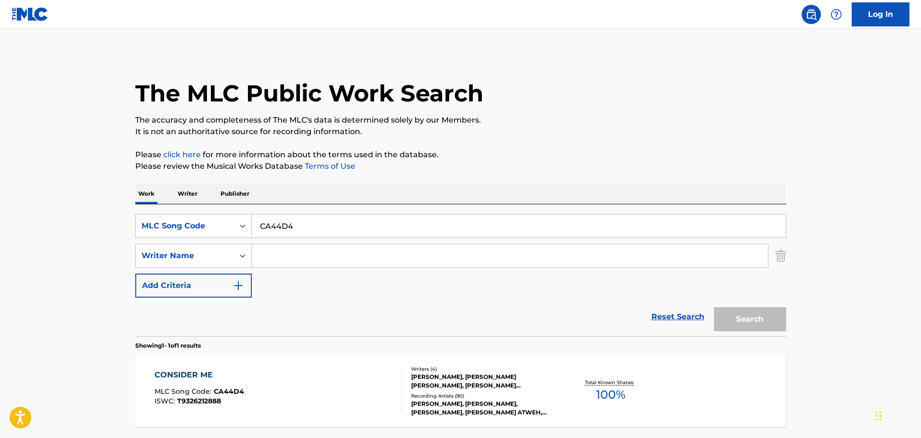
scroll to position [30, 0]
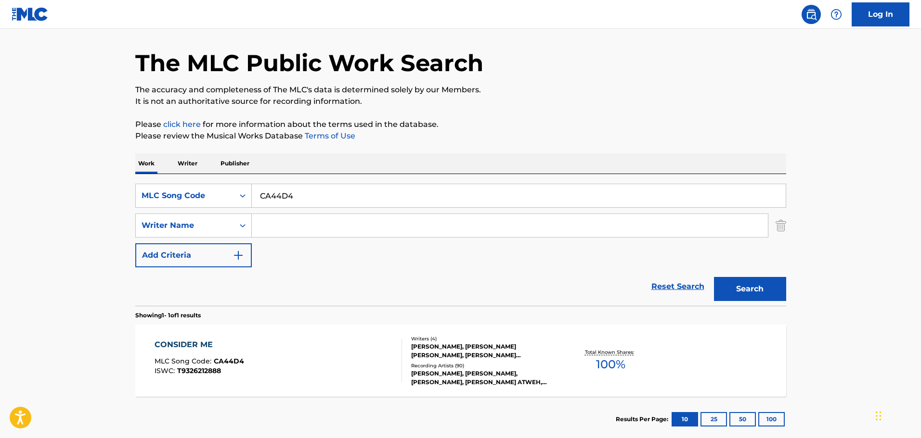
drag, startPoint x: 306, startPoint y: 195, endPoint x: 139, endPoint y: 163, distance: 170.0
click at [139, 163] on div "Work Writer Publisher SearchWithCriteriaef21d8ec-0fa3-48be-9a5f-dc51f26eff1e ML…" at bounding box center [460, 298] width 651 height 289
paste input "PA1WVV"
type input "PA1WVV"
click at [727, 285] on button "Search" at bounding box center [750, 289] width 72 height 24
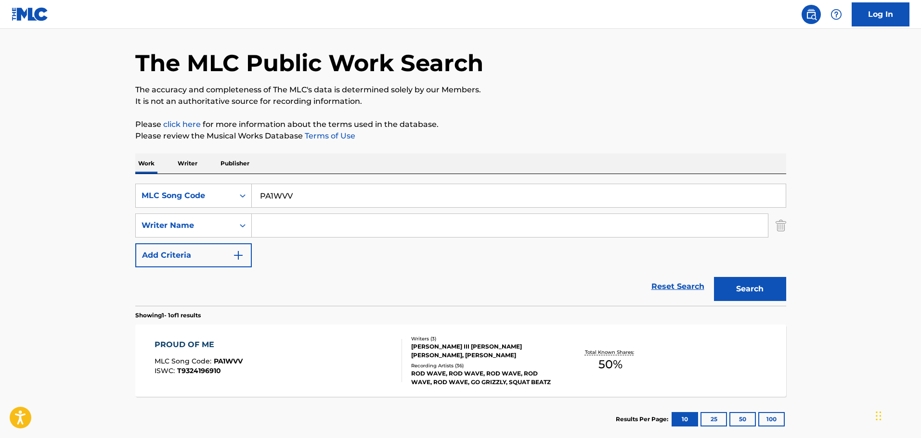
click at [280, 363] on div "PROUD OF ME MLC Song Code : PA1WVV ISWC : T9324196910" at bounding box center [277, 360] width 247 height 43
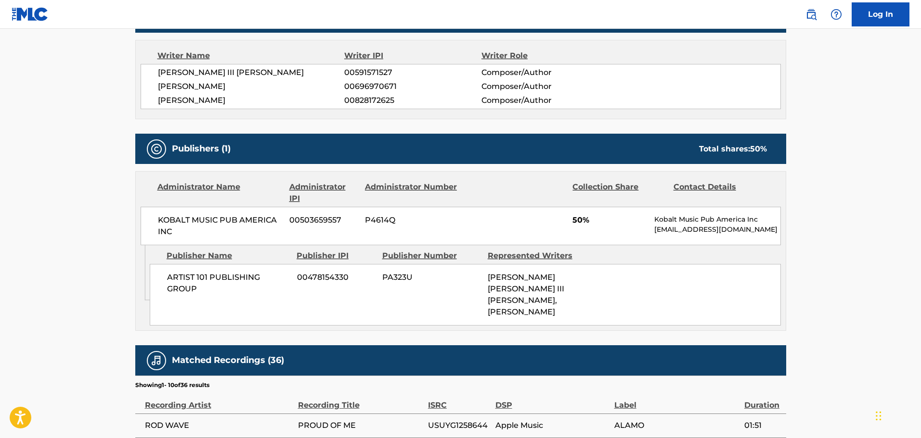
scroll to position [385, 0]
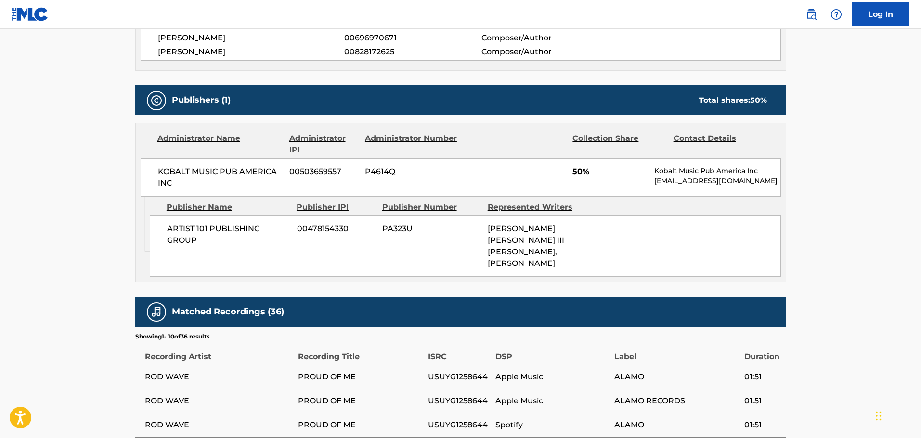
click at [447, 241] on div "ARTIST 101 PUBLISHING GROUP 00478154330 PA323U KEVIN ANDRE PRICE, JULIUS III RI…" at bounding box center [465, 247] width 631 height 62
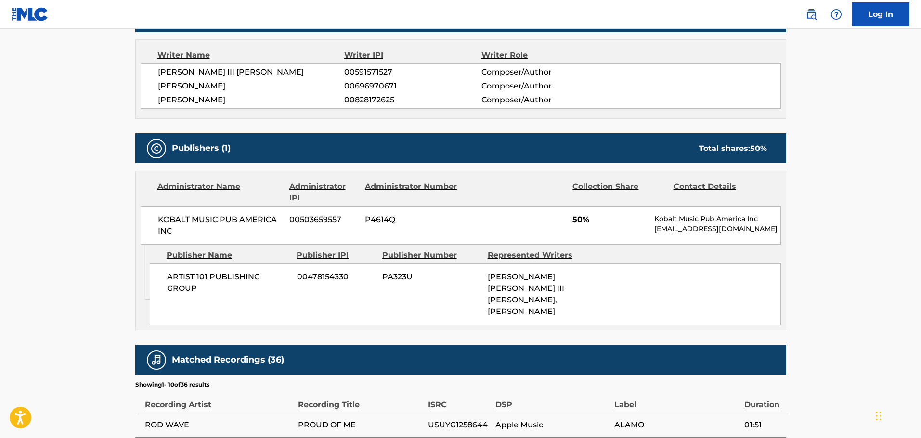
click at [430, 154] on div "Publishers (1) Total shares: 50 %" at bounding box center [460, 148] width 651 height 30
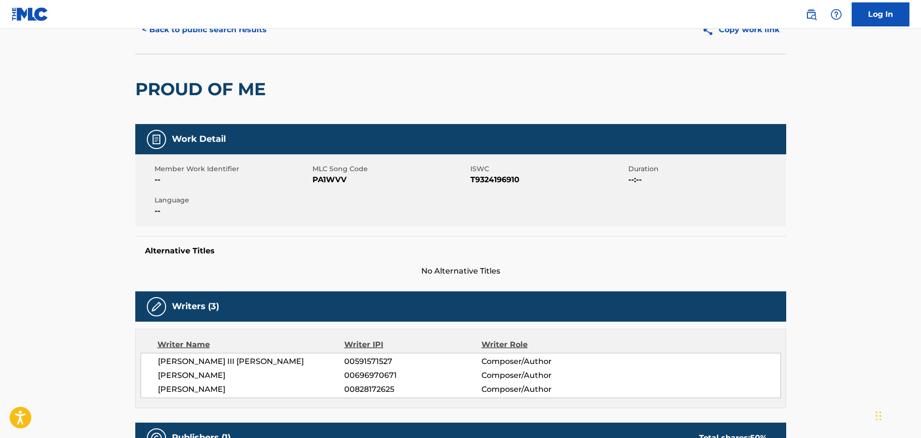
scroll to position [0, 0]
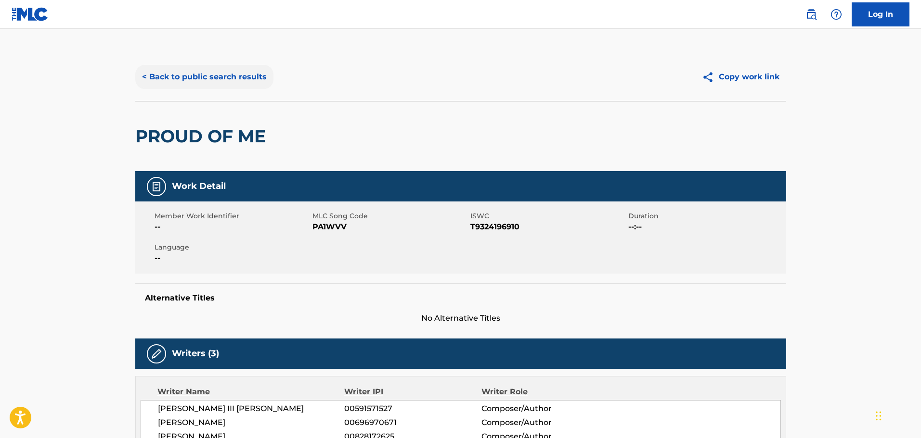
click at [228, 80] on button "< Back to public search results" at bounding box center [204, 77] width 138 height 24
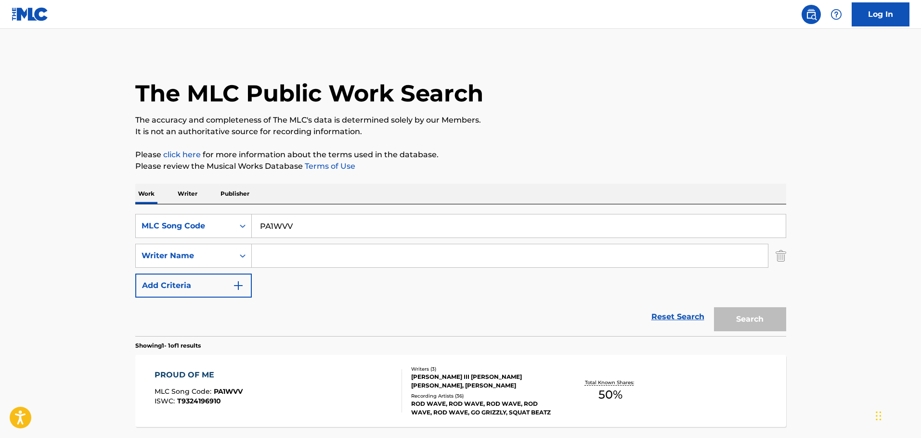
scroll to position [30, 0]
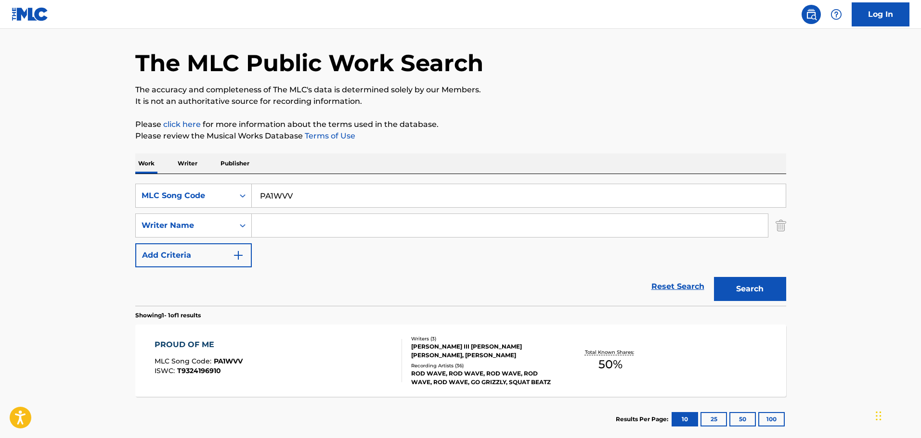
click at [468, 59] on h1 "The MLC Public Work Search" at bounding box center [309, 63] width 348 height 29
drag, startPoint x: 320, startPoint y: 192, endPoint x: 177, endPoint y: 167, distance: 145.0
click at [171, 167] on div "Work Writer Publisher SearchWithCriteriaef21d8ec-0fa3-48be-9a5f-dc51f26eff1e ML…" at bounding box center [460, 298] width 651 height 289
paste input "DC6977"
type input "DC6977"
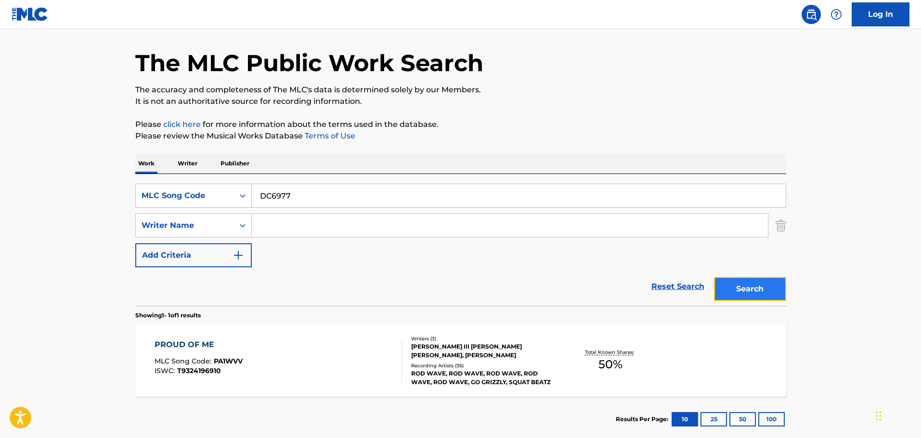
click at [759, 281] on button "Search" at bounding box center [750, 289] width 72 height 24
click at [282, 346] on div "DIENTE POR DIENTE MLC Song Code : DC6977 ISWC :" at bounding box center [277, 360] width 247 height 43
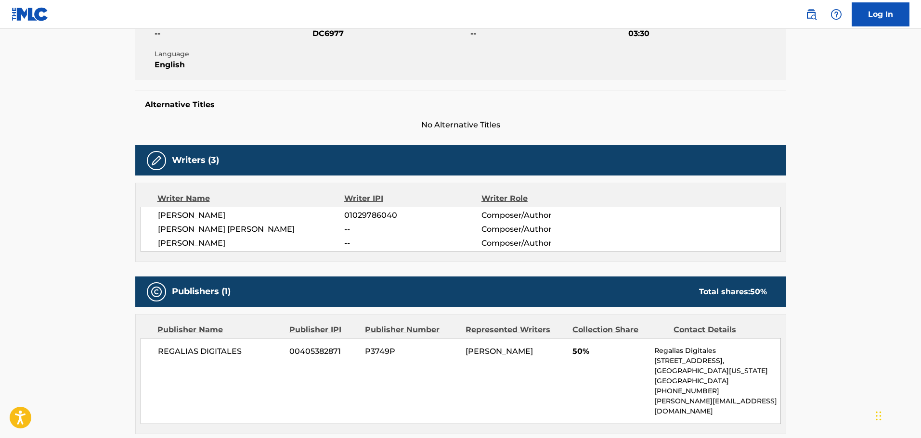
scroll to position [96, 0]
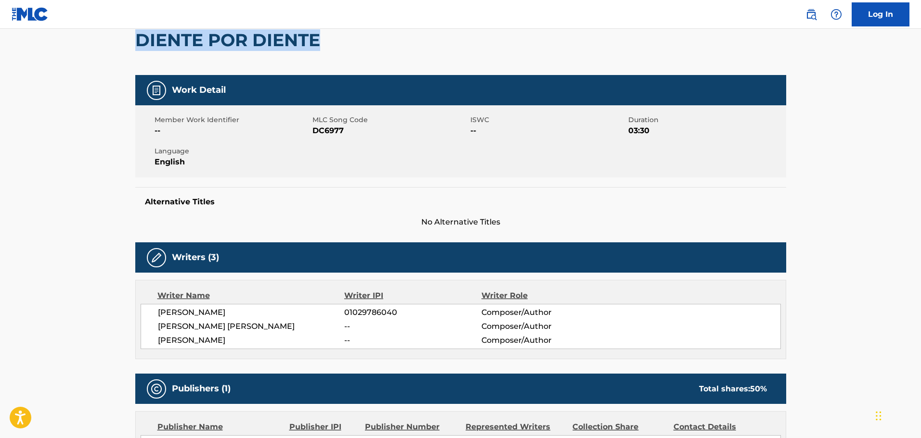
drag, startPoint x: 332, startPoint y: 38, endPoint x: 134, endPoint y: 40, distance: 198.3
click at [133, 39] on div "< Back to public search results Copy work link DIENTE POR DIENTE Work Detail Me…" at bounding box center [461, 423] width 674 height 933
copy h2 "DIENTE POR DIENTE"
click at [740, 204] on h5 "Alternative Titles" at bounding box center [460, 202] width 631 height 10
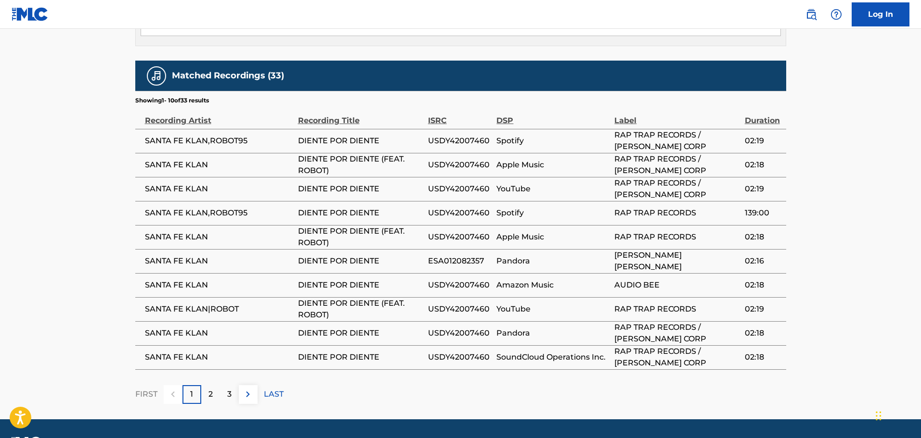
scroll to position [551, 0]
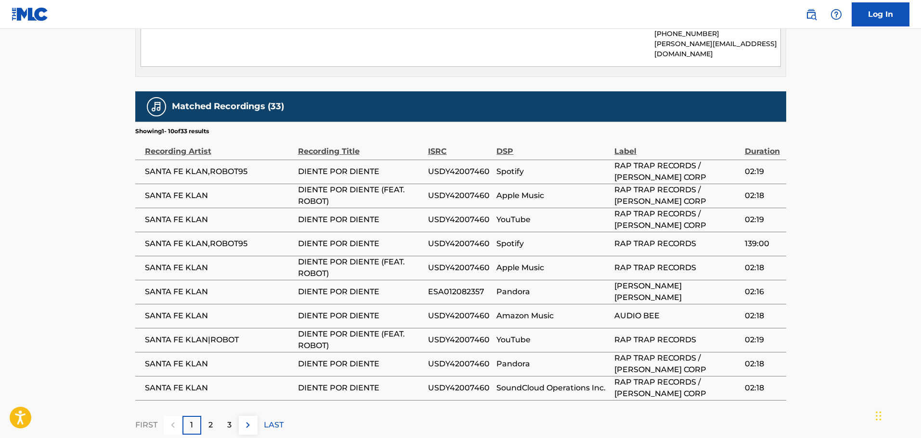
click at [461, 166] on span "USDY42007460" at bounding box center [460, 172] width 64 height 12
copy span "USDY42007460"
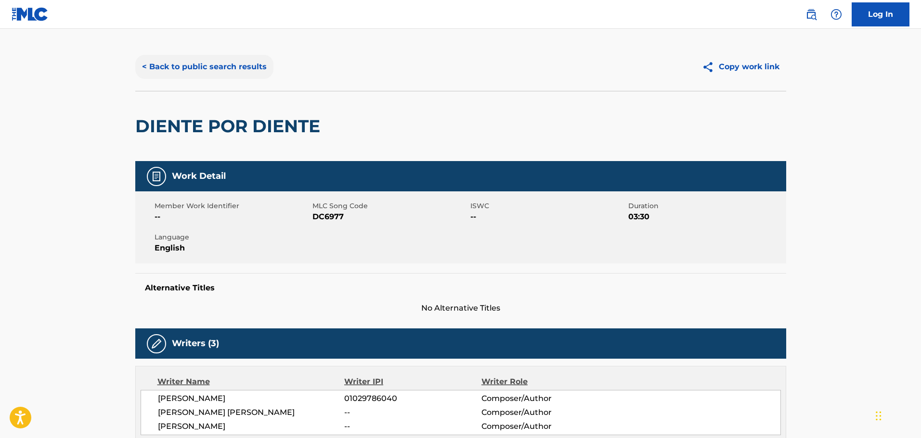
scroll to position [0, 0]
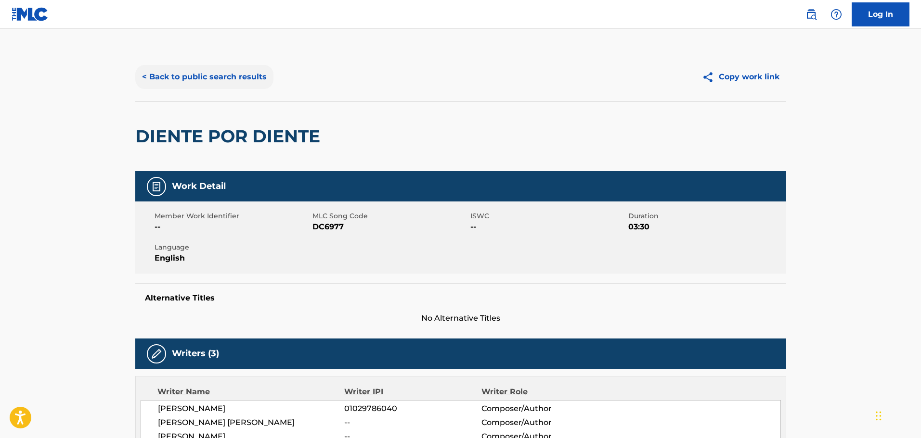
click at [215, 84] on button "< Back to public search results" at bounding box center [204, 77] width 138 height 24
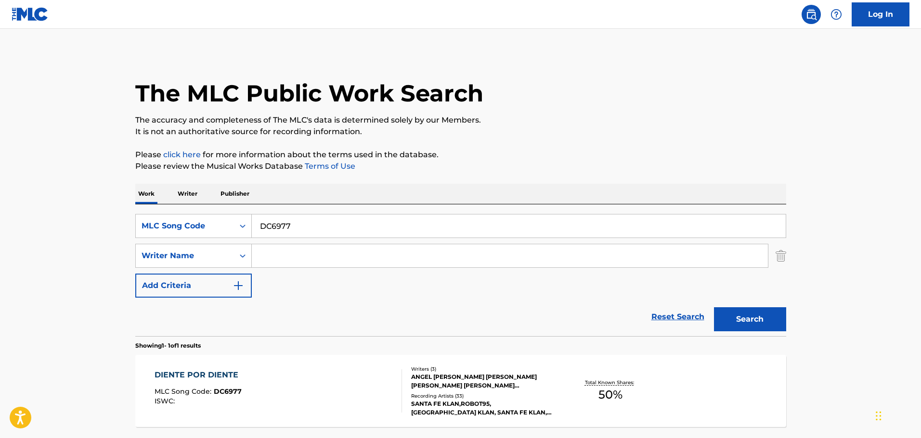
scroll to position [30, 0]
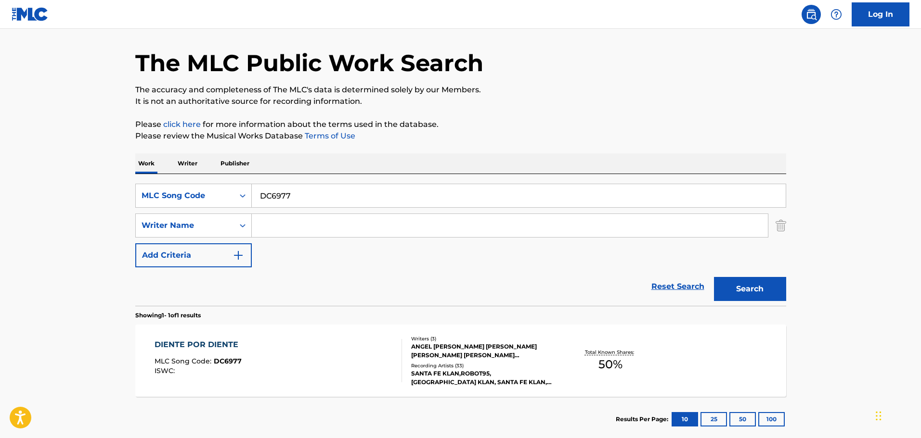
drag, startPoint x: 302, startPoint y: 205, endPoint x: 170, endPoint y: 156, distance: 140.5
click at [185, 159] on div "Work Writer Publisher SearchWithCriteriaef21d8ec-0fa3-48be-9a5f-dc51f26eff1e ML…" at bounding box center [460, 298] width 651 height 289
paste input "OC19EI"
type input "OC19EI"
click at [749, 294] on button "Search" at bounding box center [750, 289] width 72 height 24
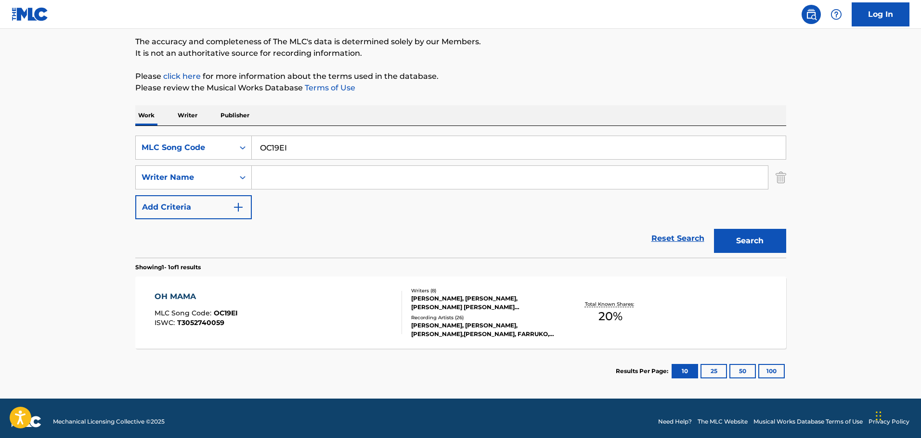
scroll to position [85, 0]
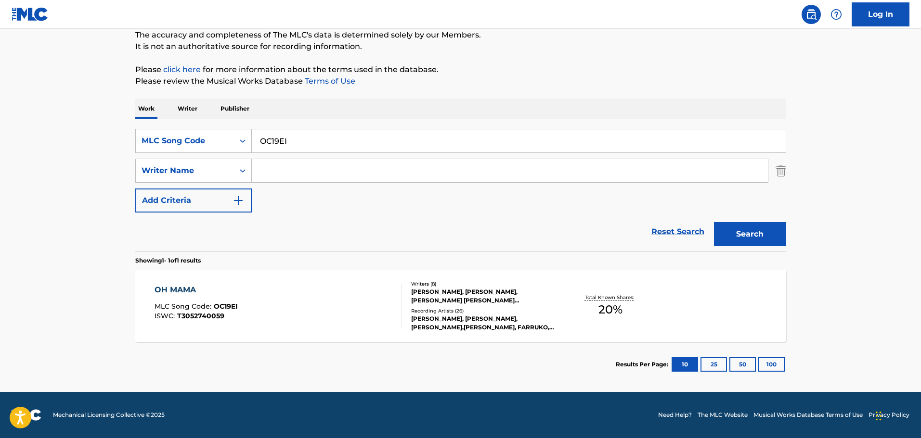
click at [323, 295] on div "OH MAMA MLC Song Code : OC19EI ISWC : T3052740059" at bounding box center [277, 305] width 247 height 43
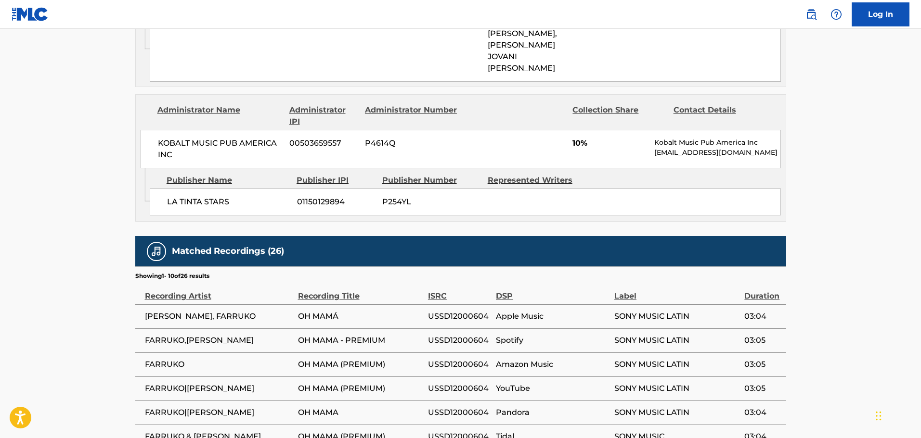
scroll to position [818, 0]
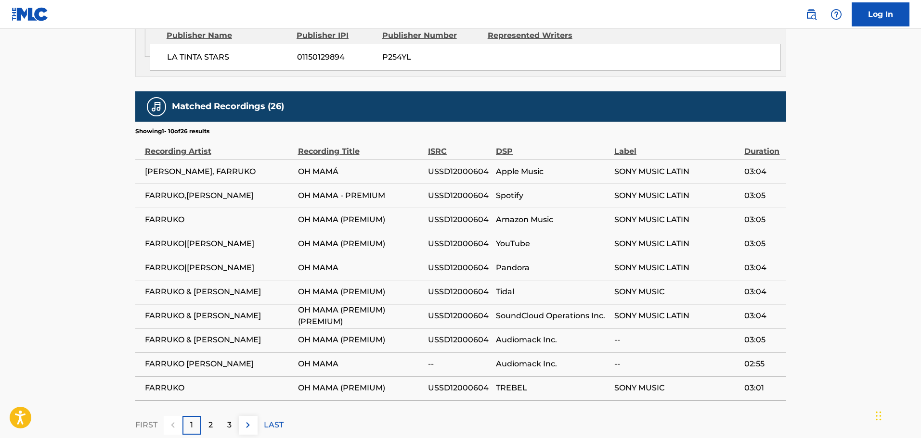
click at [467, 190] on span "USSD12000604" at bounding box center [459, 196] width 63 height 12
copy span "USSD12000604"
click at [434, 190] on span "USSD12000604" at bounding box center [459, 196] width 63 height 12
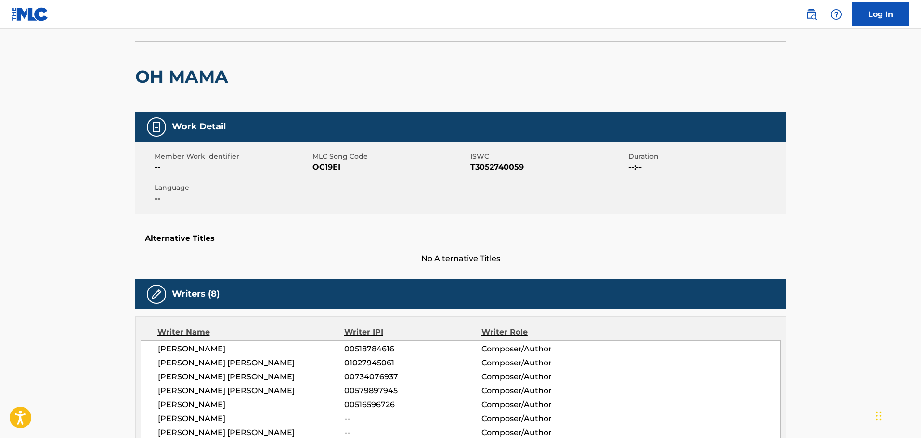
scroll to position [0, 0]
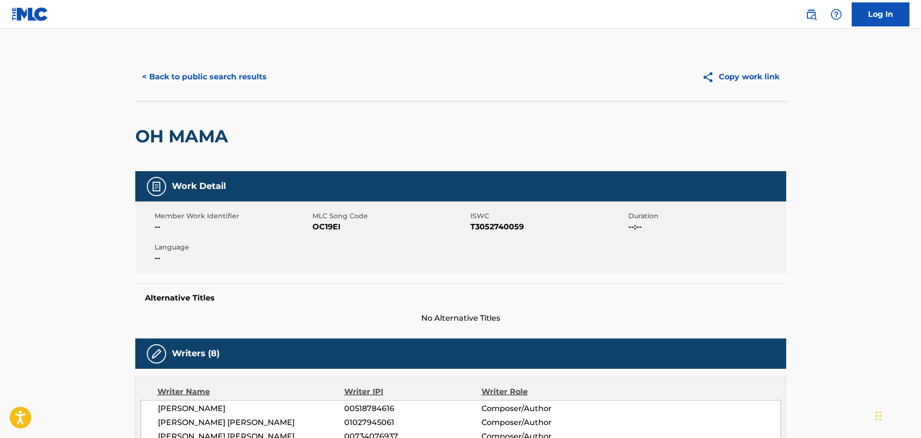
click at [483, 208] on div "Member Work Identifier -- MLC Song Code OC19EI ISWC T3052740059 Duration --:-- …" at bounding box center [460, 238] width 651 height 72
click at [189, 79] on button "< Back to public search results" at bounding box center [204, 77] width 138 height 24
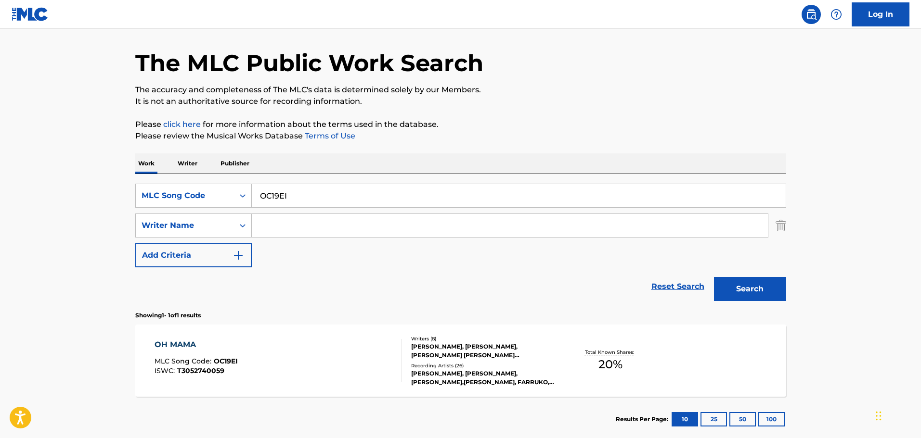
drag, startPoint x: 305, startPoint y: 195, endPoint x: 164, endPoint y: 164, distance: 144.3
click at [170, 164] on div "Work Writer Publisher SearchWithCriteriaef21d8ec-0fa3-48be-9a5f-dc51f26eff1e ML…" at bounding box center [460, 298] width 651 height 289
paste input "EQ3UUF"
type input "EQ3UUF"
click at [745, 284] on button "Search" at bounding box center [750, 289] width 72 height 24
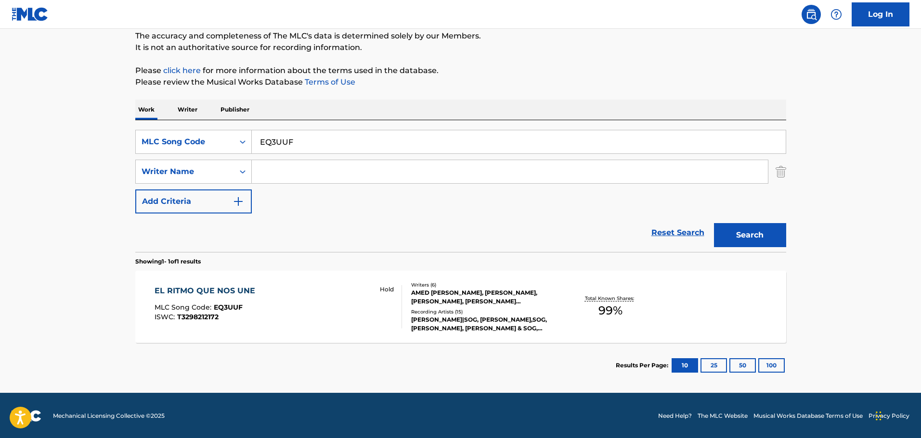
scroll to position [85, 0]
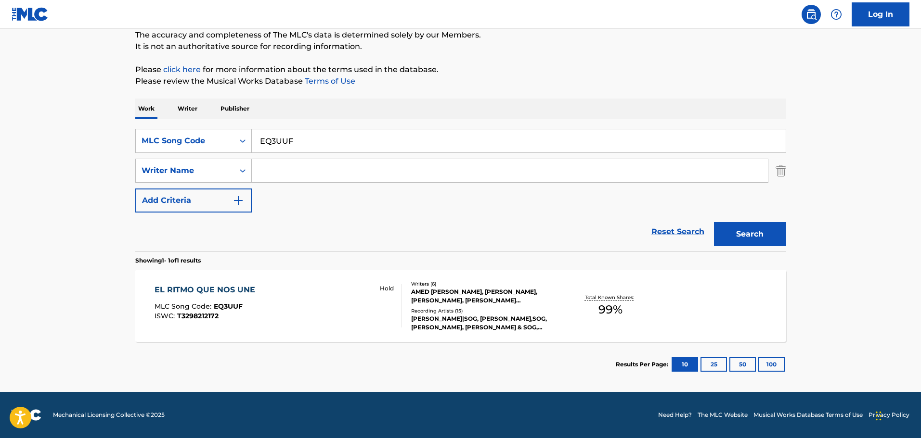
click at [344, 306] on div "EL RITMO QUE NOS UNE MLC Song Code : EQ3UUF ISWC : T3298212172 Hold" at bounding box center [277, 305] width 247 height 43
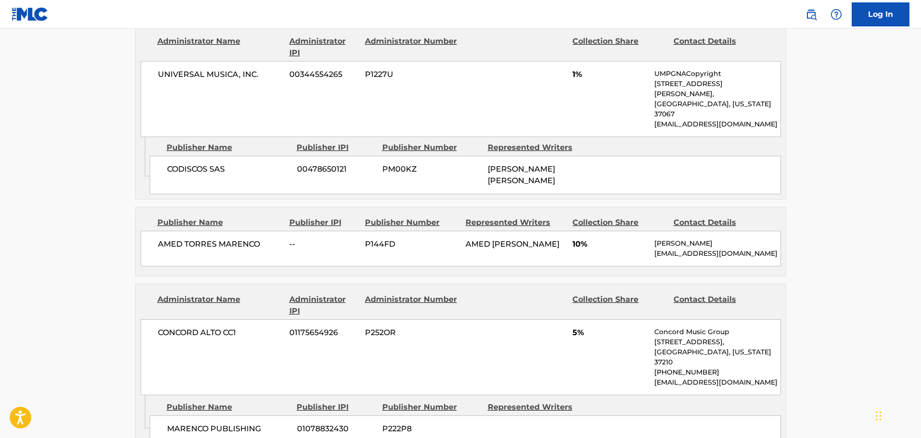
scroll to position [1059, 0]
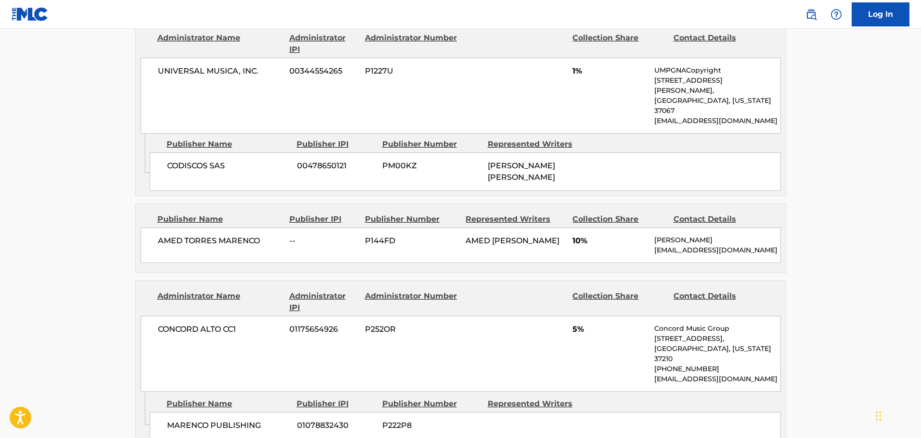
click at [435, 153] on div "CODISCOS SAS 00478650121 PM00KZ JOAN SEBASTIAN VELASQUEZ CHAVARRIA" at bounding box center [465, 172] width 631 height 39
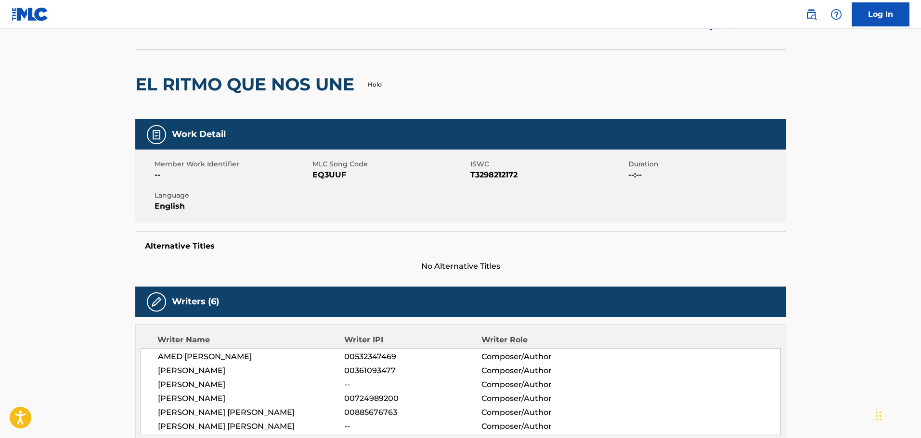
scroll to position [0, 0]
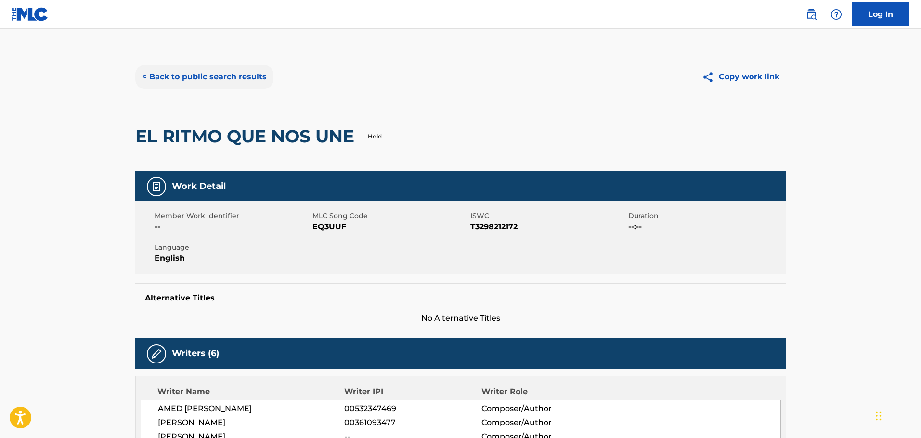
click at [235, 77] on button "< Back to public search results" at bounding box center [204, 77] width 138 height 24
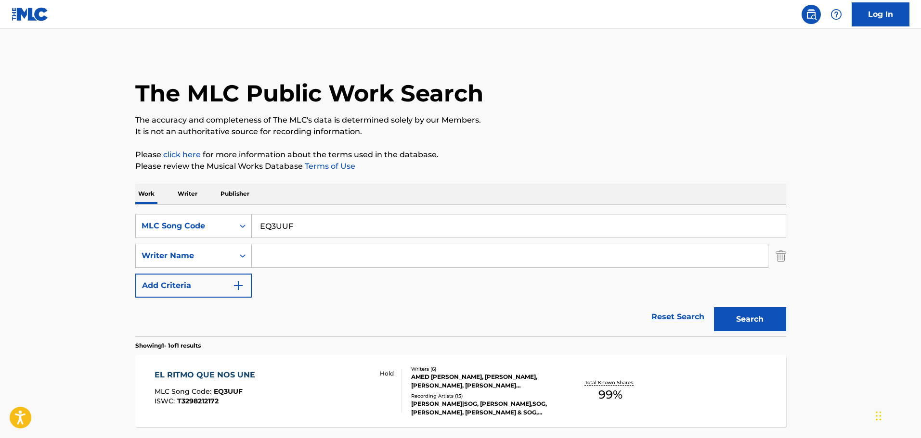
scroll to position [30, 0]
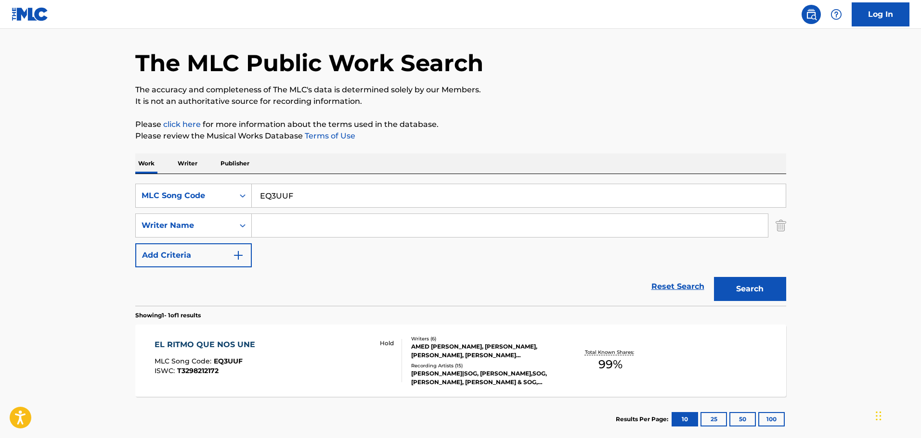
click at [593, 94] on p "The accuracy and completeness of The MLC's data is determined solely by our Mem…" at bounding box center [460, 90] width 651 height 12
drag, startPoint x: 348, startPoint y: 179, endPoint x: 334, endPoint y: 185, distance: 16.4
click at [343, 182] on div "SearchWithCriteriaef21d8ec-0fa3-48be-9a5f-dc51f26eff1e MLC Song Code EQ3UUF Sea…" at bounding box center [460, 240] width 651 height 132
drag, startPoint x: 318, startPoint y: 195, endPoint x: 199, endPoint y: 159, distance: 124.2
click at [207, 162] on div "Work Writer Publisher SearchWithCriteriaef21d8ec-0fa3-48be-9a5f-dc51f26eff1e ML…" at bounding box center [460, 298] width 651 height 289
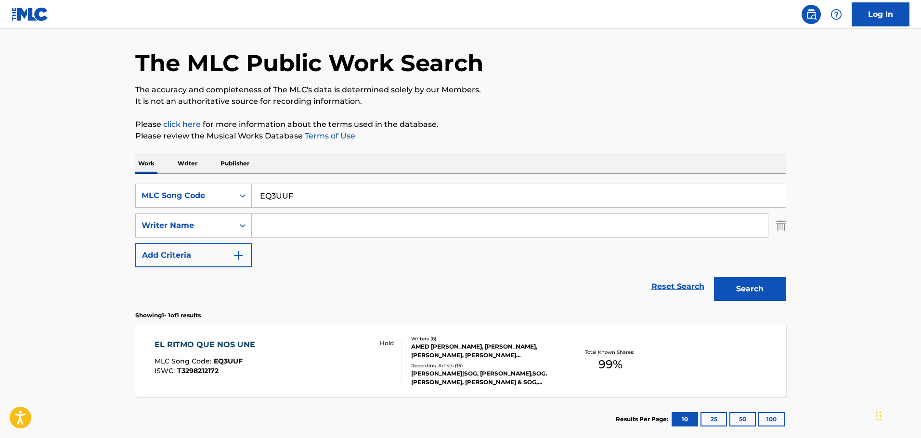
paste input "TVEIJ6"
type input "TVEIJ6"
click at [760, 286] on button "Search" at bounding box center [750, 289] width 72 height 24
click at [279, 353] on div "TAMPERING WITH EVIDENCE MLC Song Code : TVEIJ6 ISWC : T9306128245" at bounding box center [277, 360] width 247 height 43
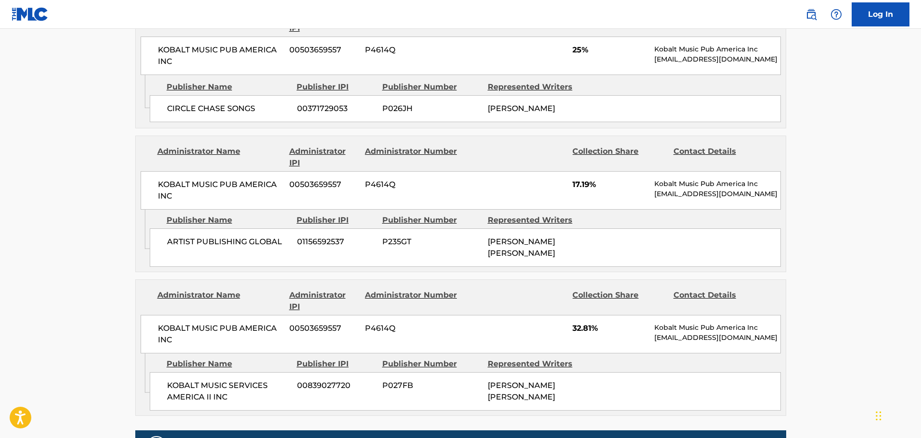
scroll to position [529, 0]
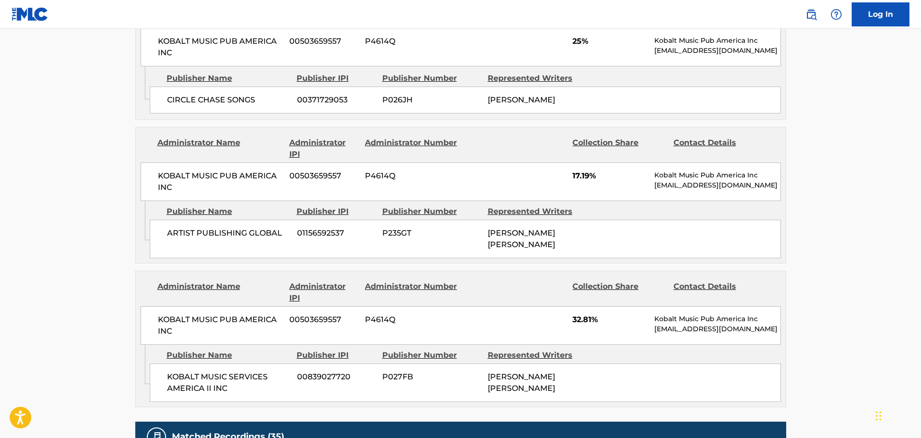
click at [425, 178] on span "P4614Q" at bounding box center [411, 176] width 93 height 12
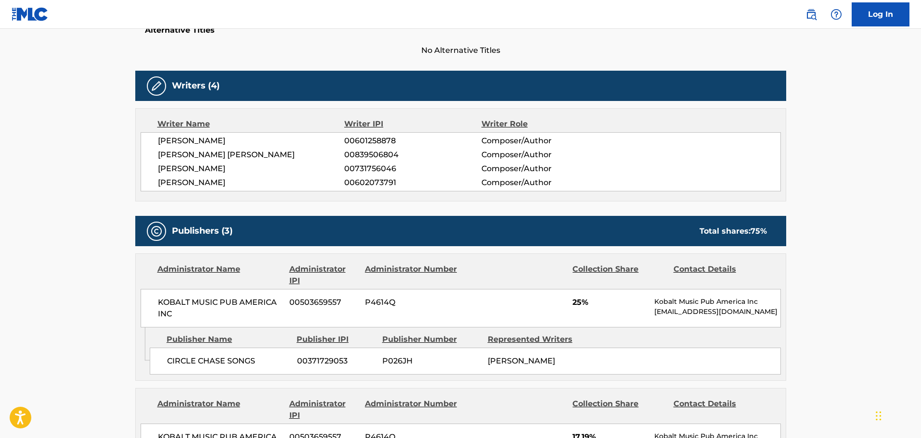
scroll to position [241, 0]
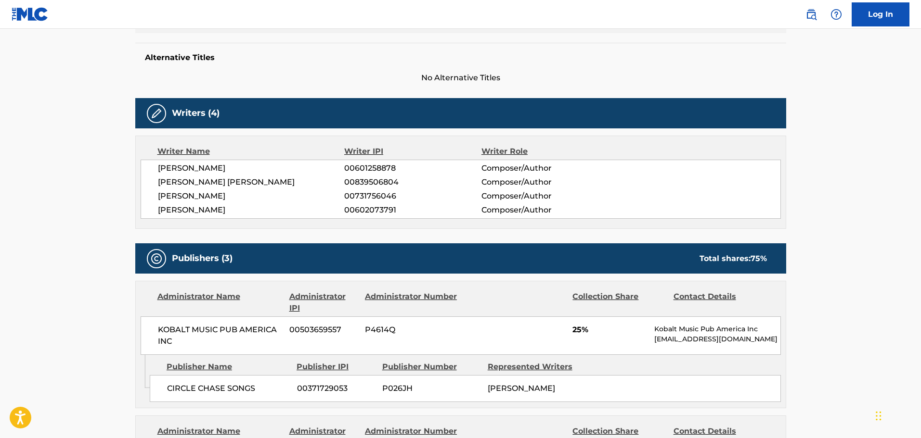
drag, startPoint x: 221, startPoint y: 196, endPoint x: 154, endPoint y: 197, distance: 66.9
click at [154, 197] on div "DEMARIO DEWAYNE JR WHITE 00601258878 Composer/Author KENTRELL DESHAWN GAULDEN 0…" at bounding box center [461, 189] width 640 height 59
copy span "DAMION D WILLIAMS"
click at [374, 180] on span "00839506804" at bounding box center [412, 183] width 137 height 12
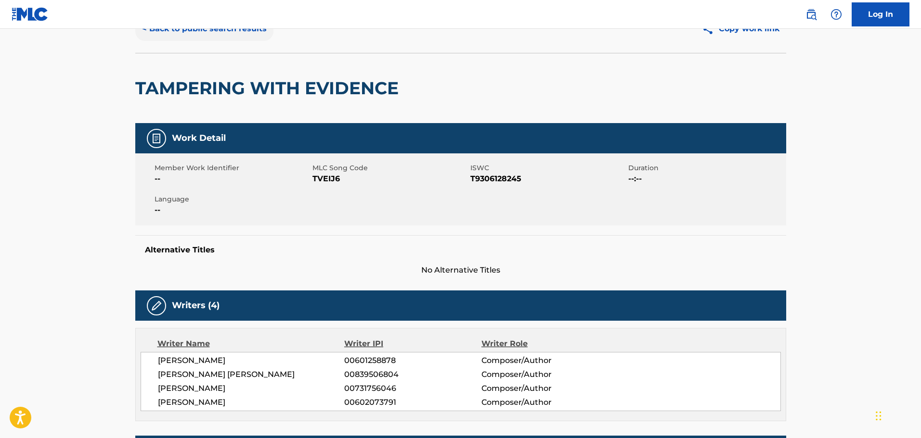
scroll to position [0, 0]
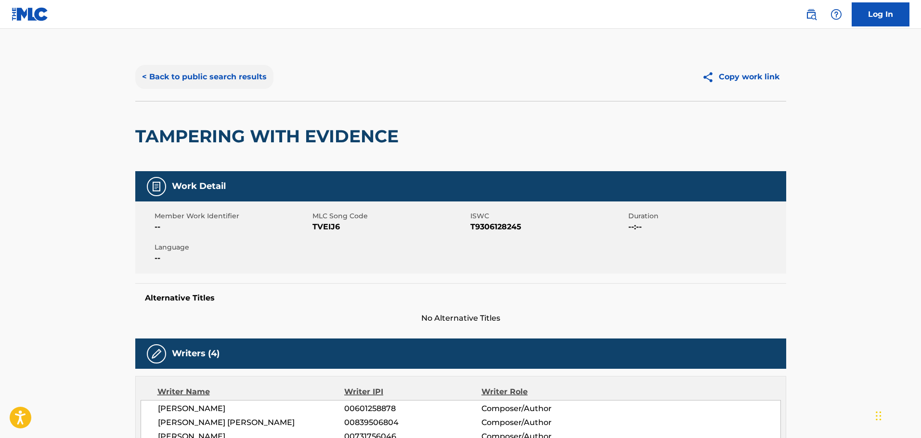
click at [193, 71] on button "< Back to public search results" at bounding box center [204, 77] width 138 height 24
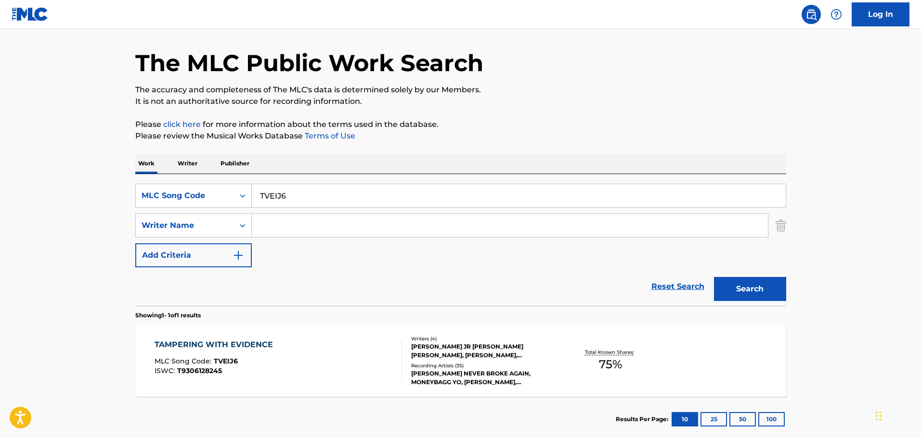
drag, startPoint x: 283, startPoint y: 189, endPoint x: 226, endPoint y: 181, distance: 57.8
click at [232, 182] on div "SearchWithCriteriaef21d8ec-0fa3-48be-9a5f-dc51f26eff1e MLC Song Code TVEIJ6 Sea…" at bounding box center [460, 240] width 651 height 132
paste input "MR5N8X"
type input "MR5N8X"
click at [761, 285] on button "Search" at bounding box center [750, 289] width 72 height 24
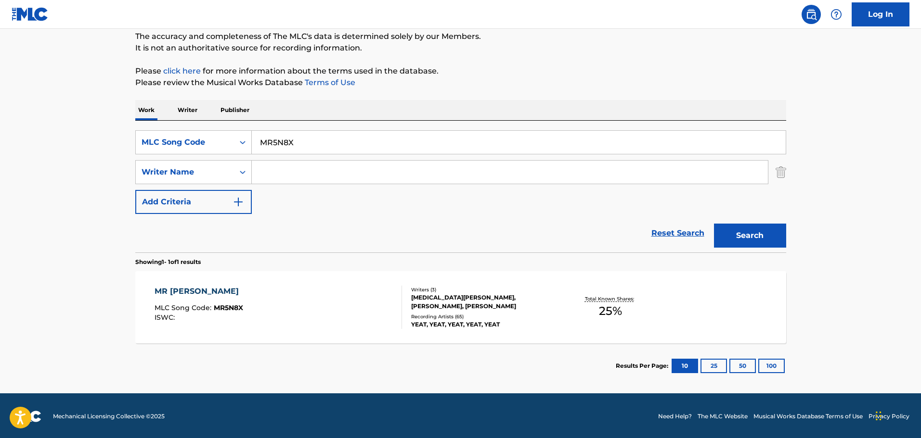
scroll to position [85, 0]
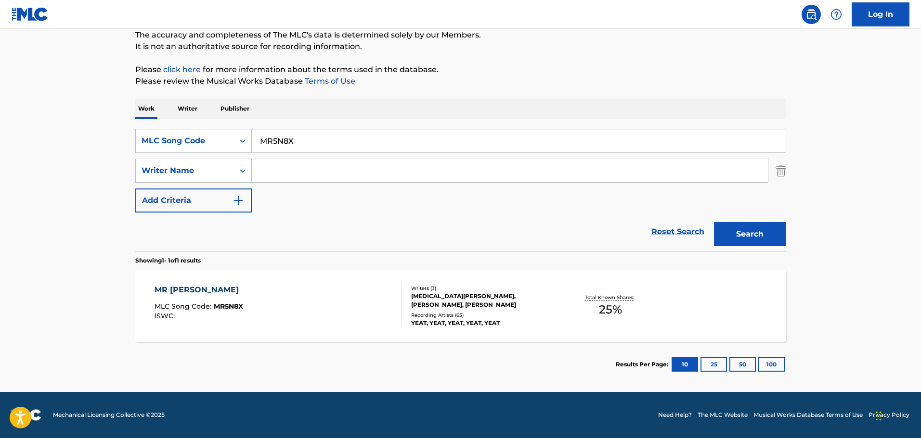
click at [306, 291] on div "MR INBETWEENIT MLC Song Code : MR5N8X ISWC :" at bounding box center [277, 305] width 247 height 43
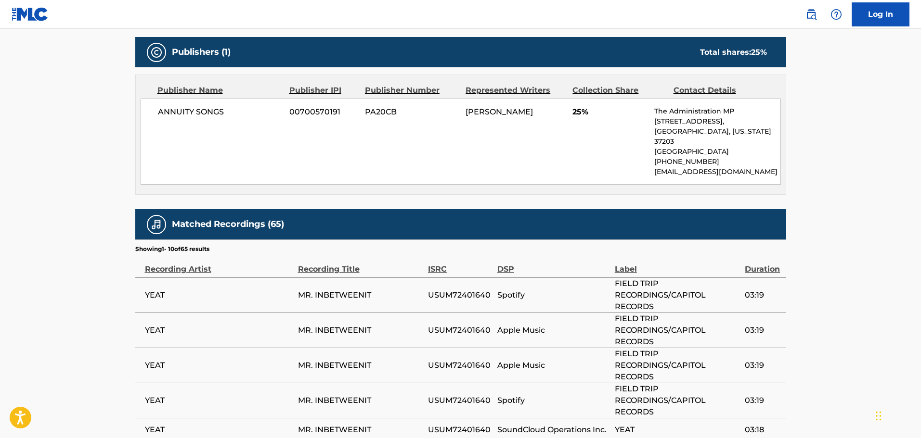
scroll to position [337, 0]
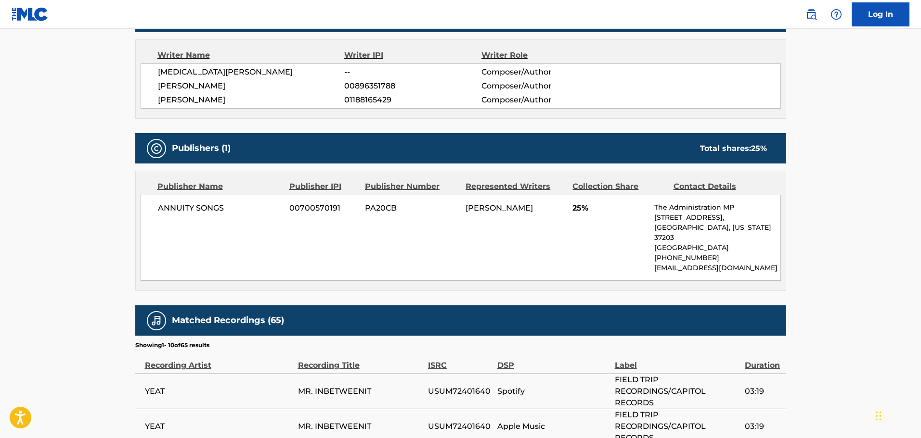
click at [252, 189] on div "Publisher Name" at bounding box center [219, 187] width 125 height 12
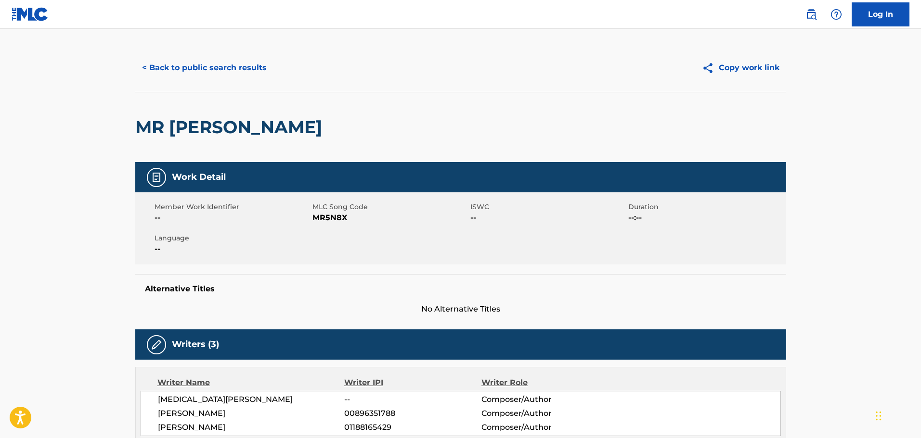
scroll to position [0, 0]
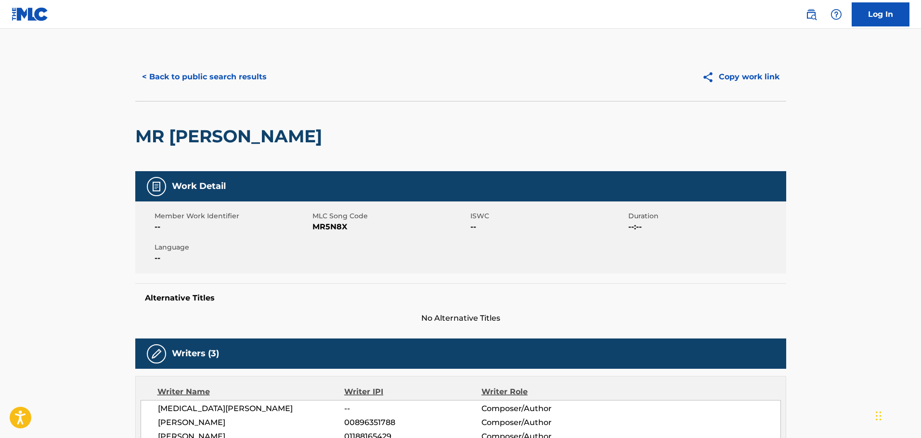
click at [397, 64] on div "< Back to public search results Copy work link" at bounding box center [460, 77] width 651 height 48
